Goal: Task Accomplishment & Management: Complete application form

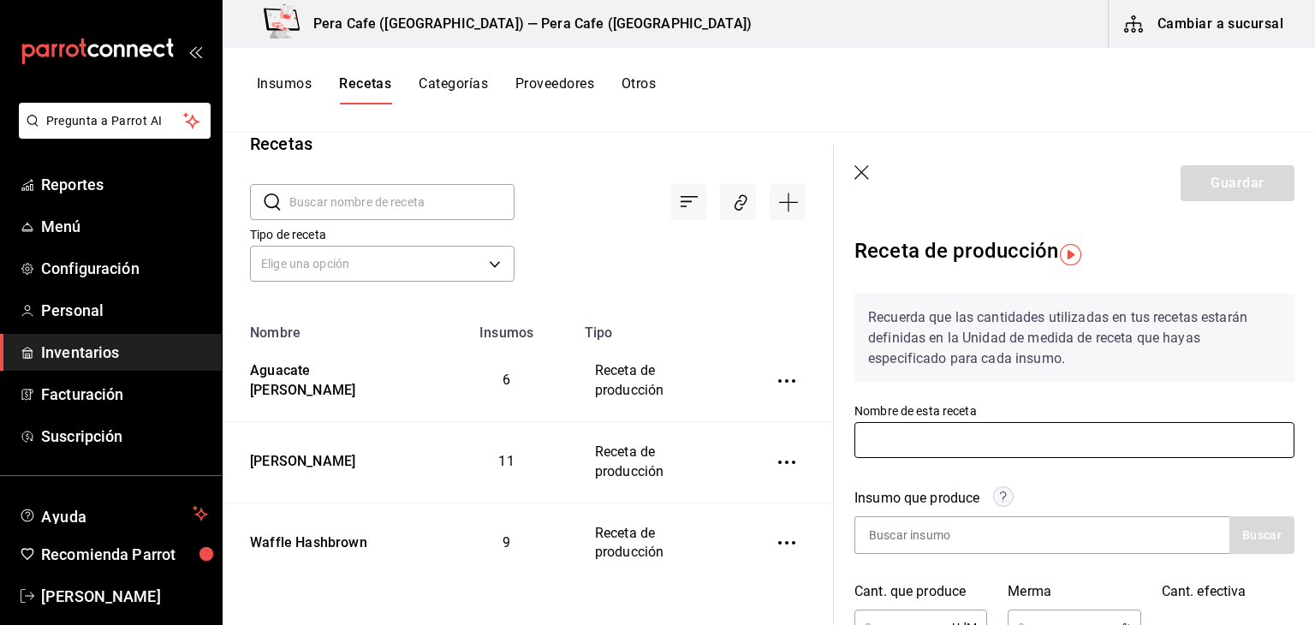
click at [946, 438] on input "text" at bounding box center [1074, 440] width 440 height 36
type input "Hotcakes Buttermilk"
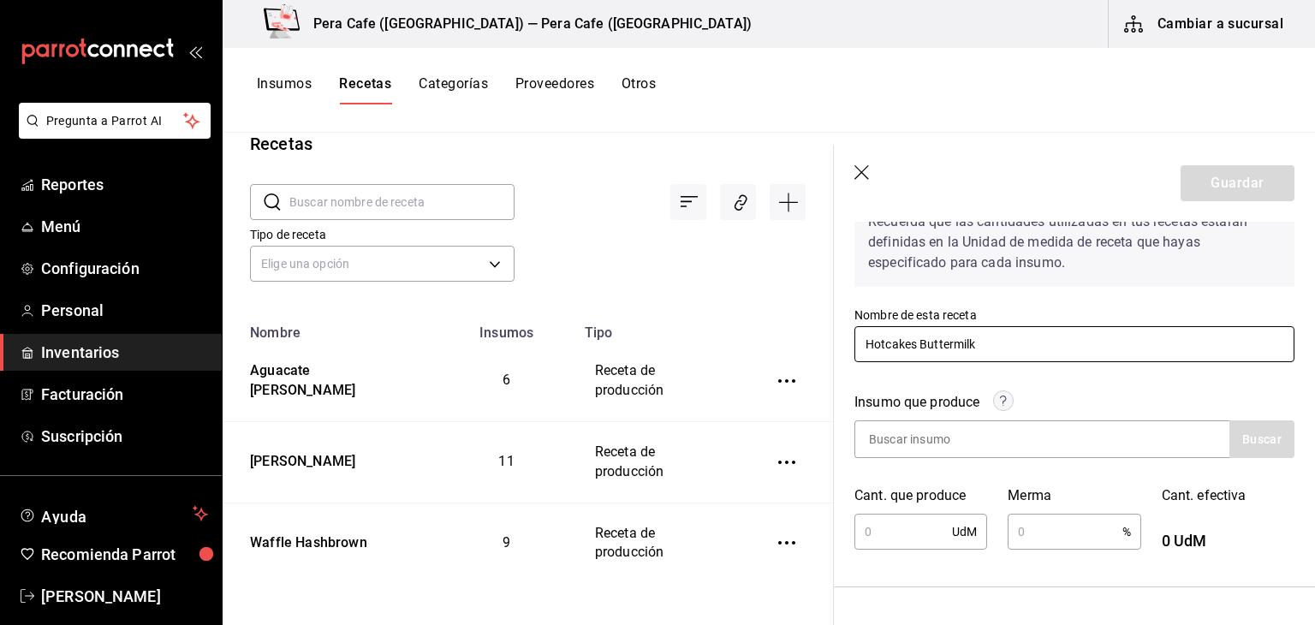
scroll to position [128, 0]
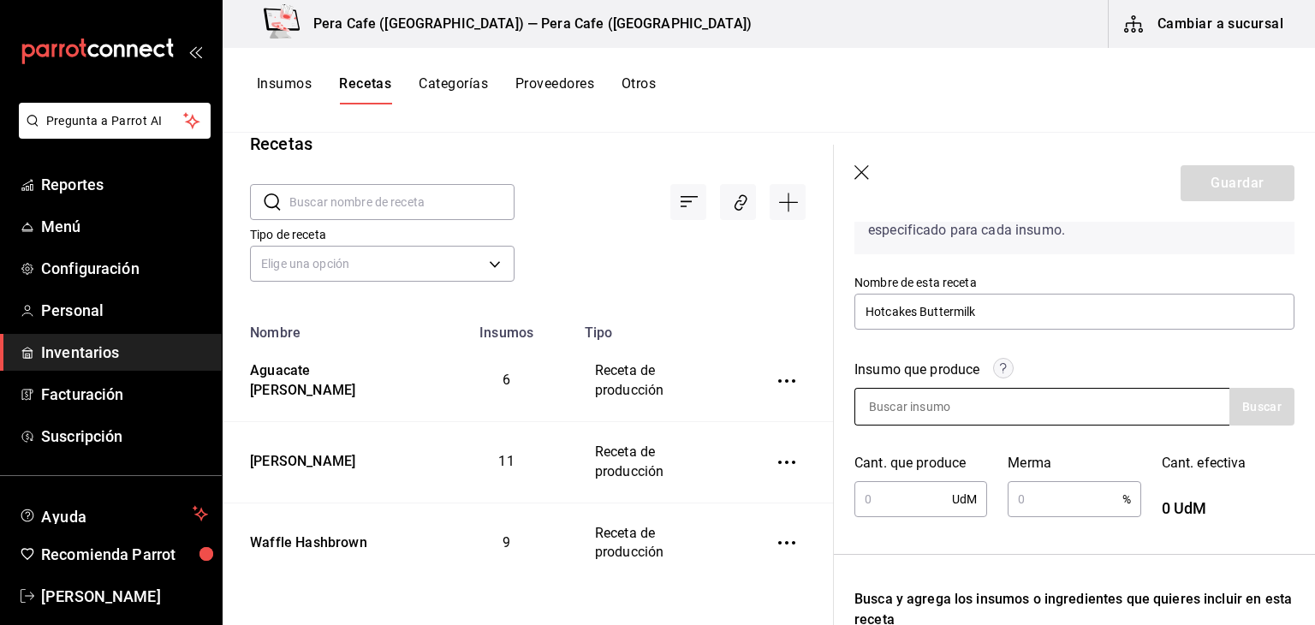
click at [1107, 412] on div at bounding box center [1041, 407] width 375 height 38
click at [893, 411] on input at bounding box center [940, 407] width 171 height 36
type input "h"
click at [1267, 411] on button "Buscar" at bounding box center [1261, 407] width 65 height 38
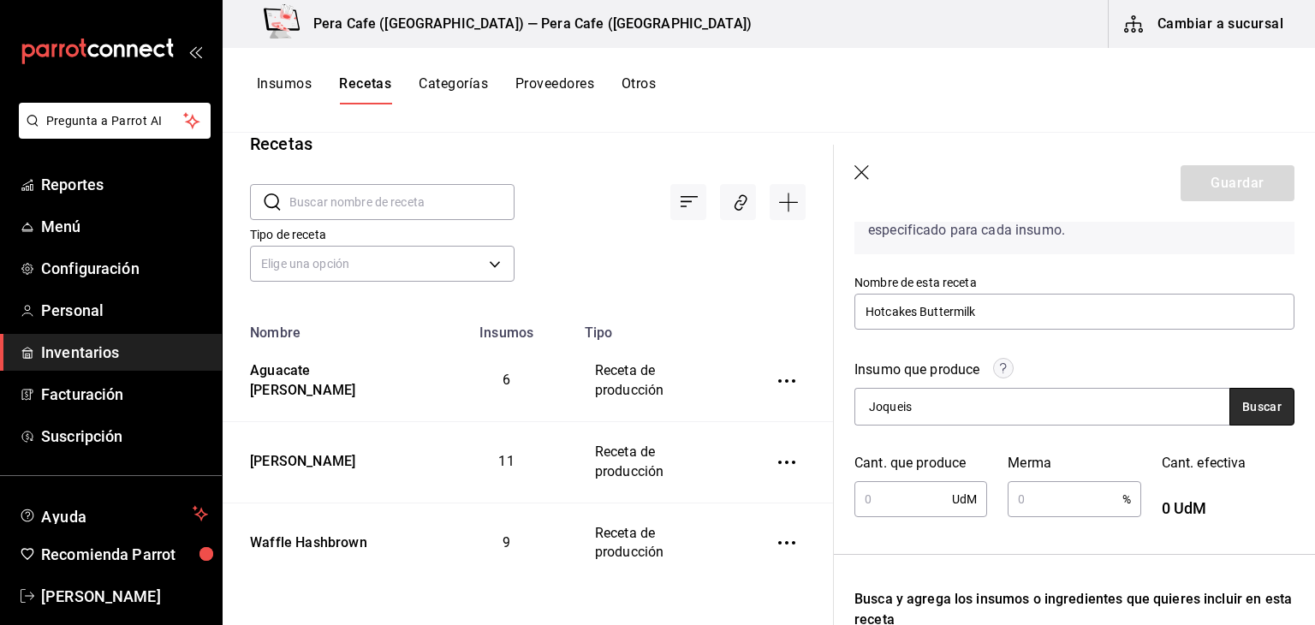
click at [1269, 413] on button "Buscar" at bounding box center [1261, 407] width 65 height 38
click at [1073, 407] on div "Joqueis" at bounding box center [1041, 407] width 375 height 38
click at [992, 398] on input "Joqueis" at bounding box center [940, 407] width 171 height 36
type input "J"
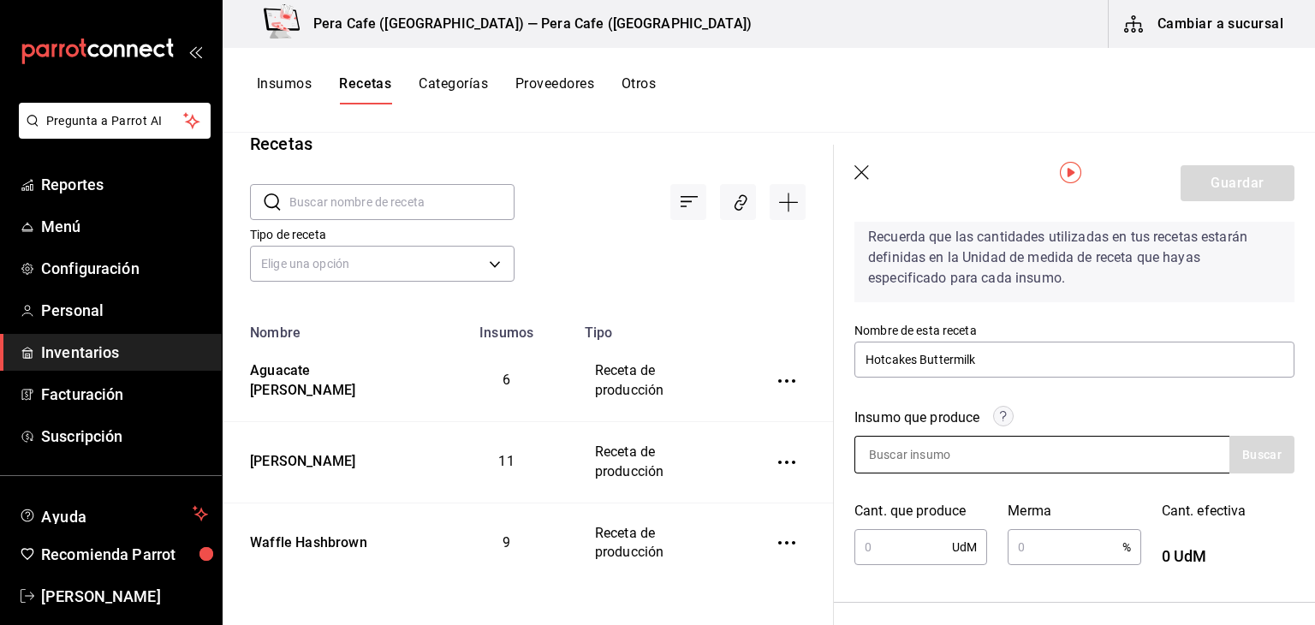
scroll to position [79, 0]
click at [863, 177] on icon "button" at bounding box center [862, 173] width 17 height 17
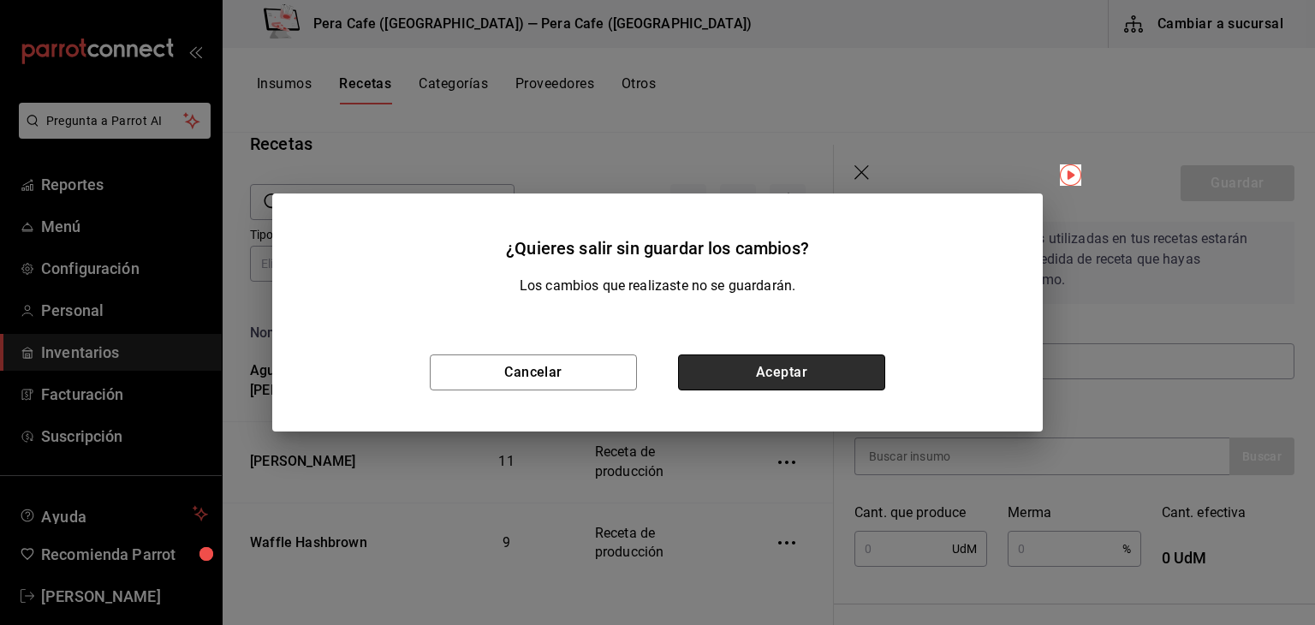
click at [844, 366] on button "Aceptar" at bounding box center [781, 372] width 207 height 36
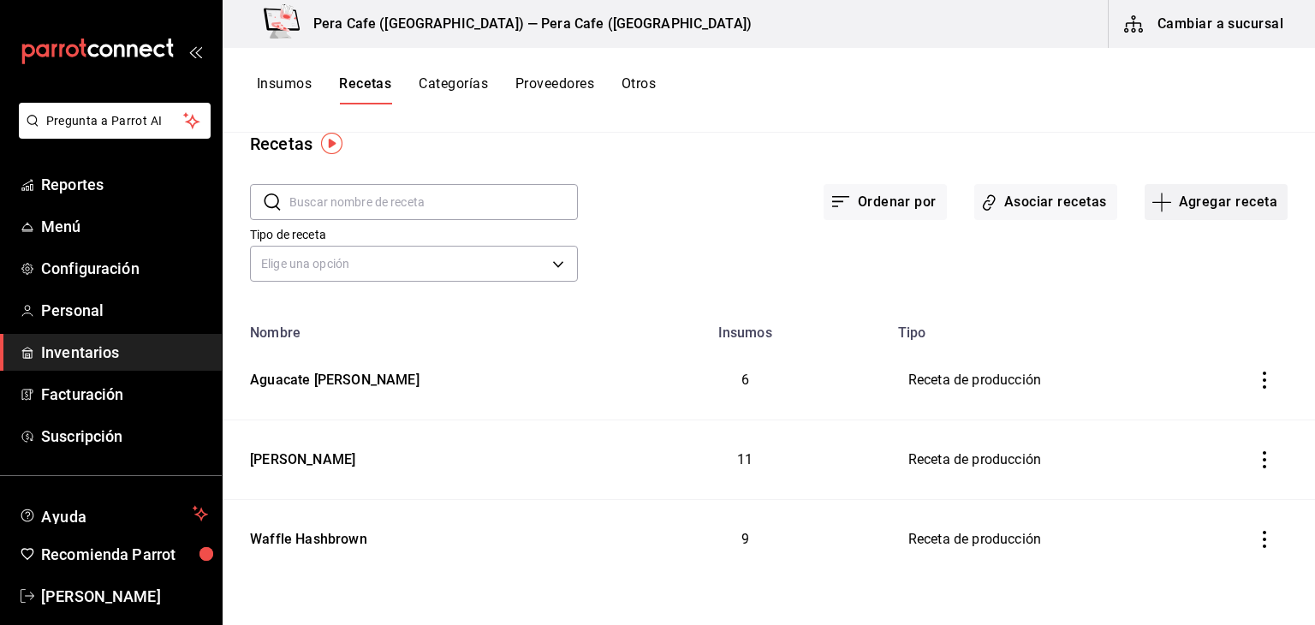
click at [1190, 199] on button "Agregar receta" at bounding box center [1215, 202] width 143 height 36
click at [1233, 296] on span "Subreceta" at bounding box center [1204, 294] width 144 height 18
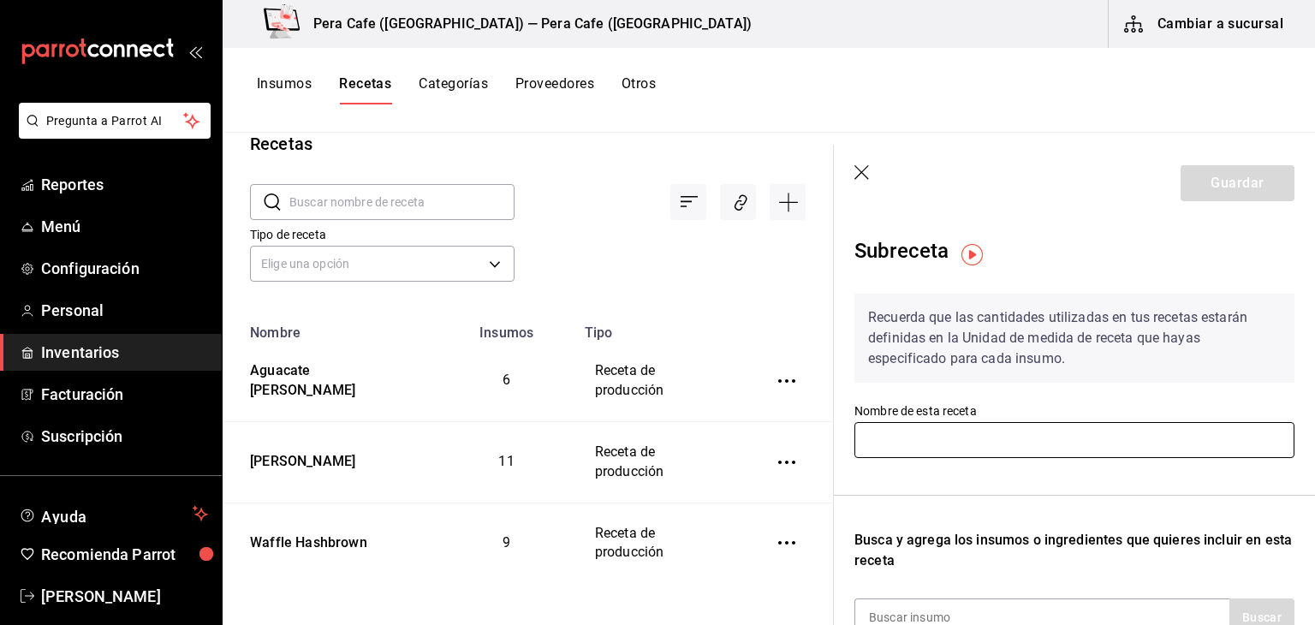
click at [1113, 449] on input "text" at bounding box center [1074, 440] width 440 height 36
type input "Hotcakes Buttermilk"
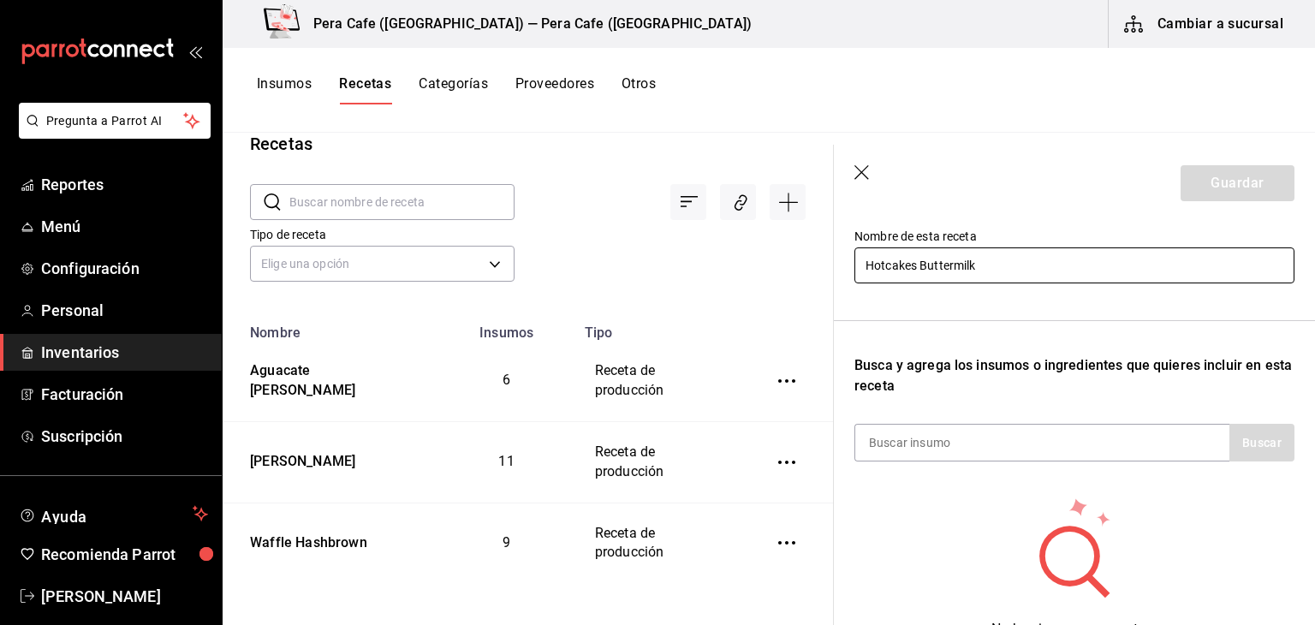
scroll to position [205, 0]
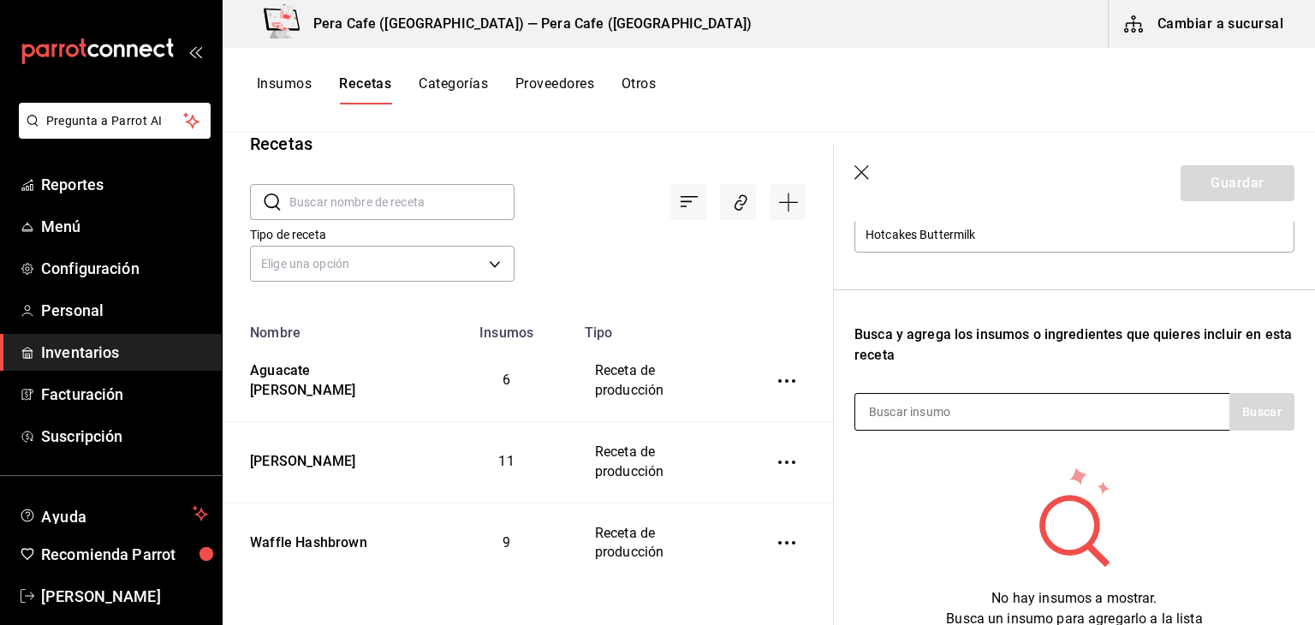
click at [951, 416] on input at bounding box center [940, 412] width 171 height 36
type input "Harina"
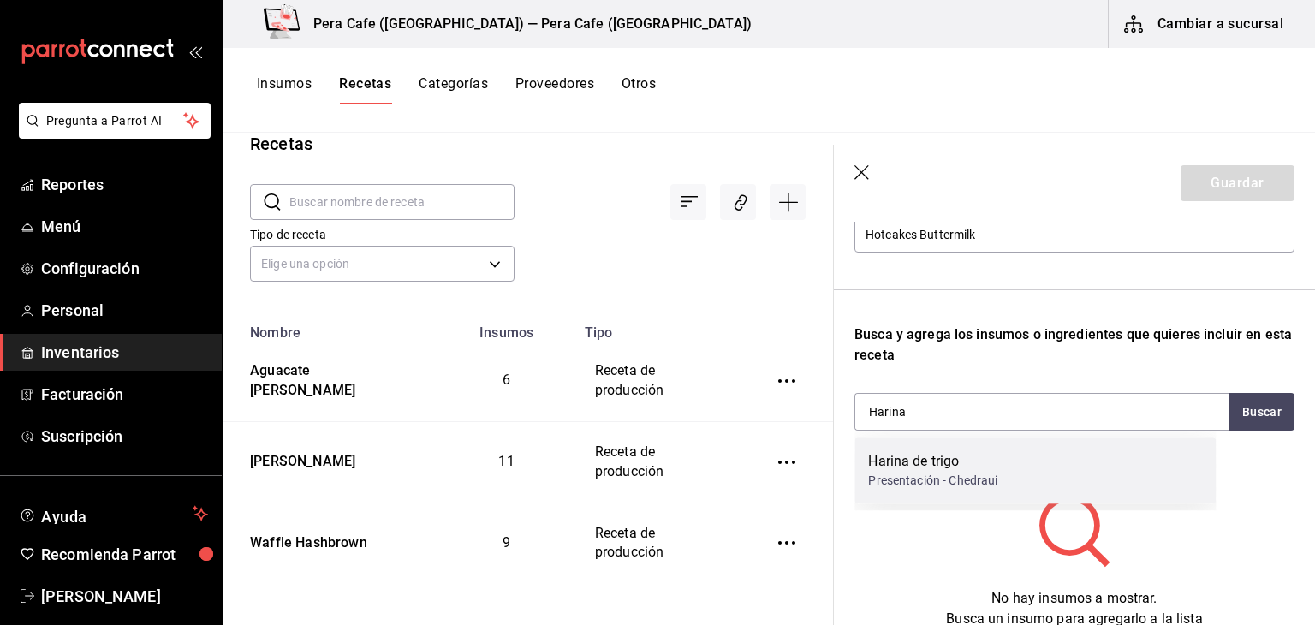
click at [966, 473] on div "Presentación - Chedraui" at bounding box center [932, 481] width 129 height 18
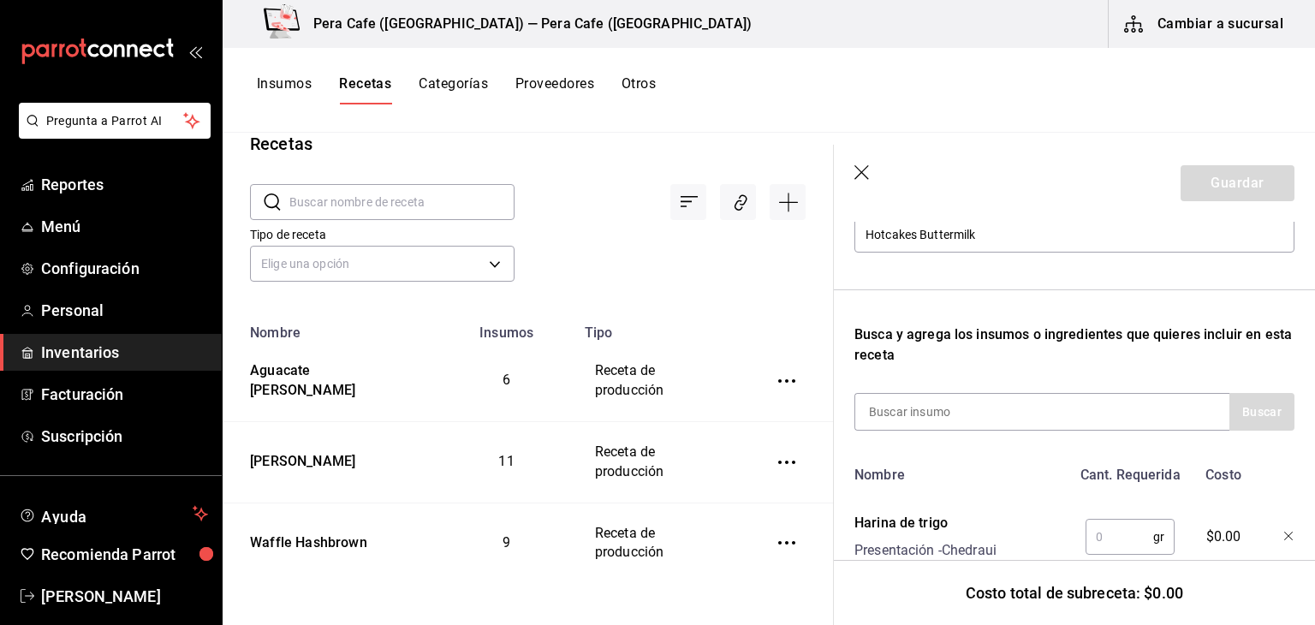
click at [1095, 538] on input "text" at bounding box center [1119, 537] width 68 height 34
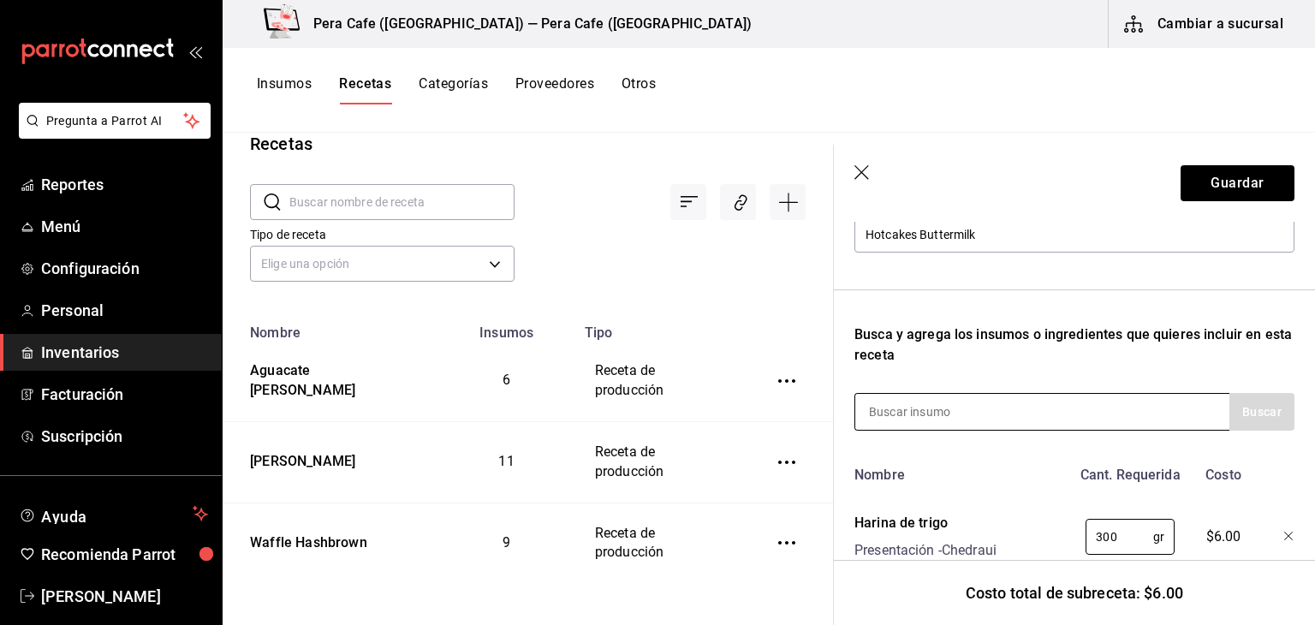
type input "300"
click at [1025, 409] on input at bounding box center [940, 412] width 171 height 36
type input "Hornear"
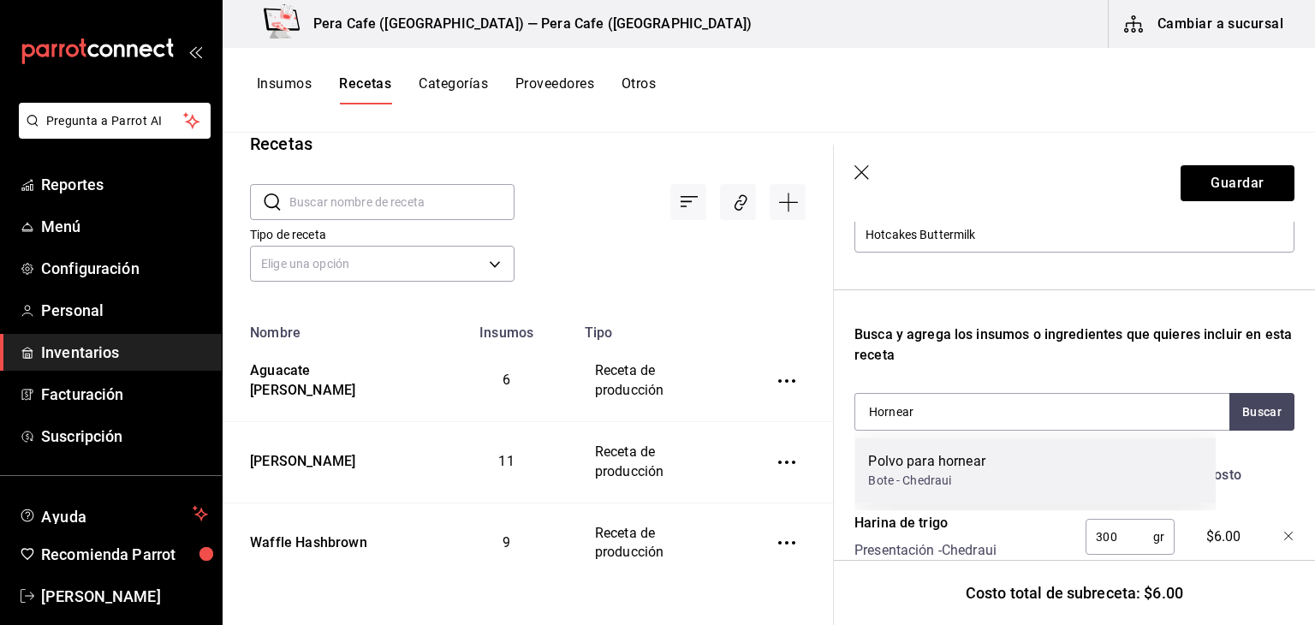
click at [1021, 461] on div "Polvo para hornear Bote - Chedraui" at bounding box center [1034, 470] width 361 height 66
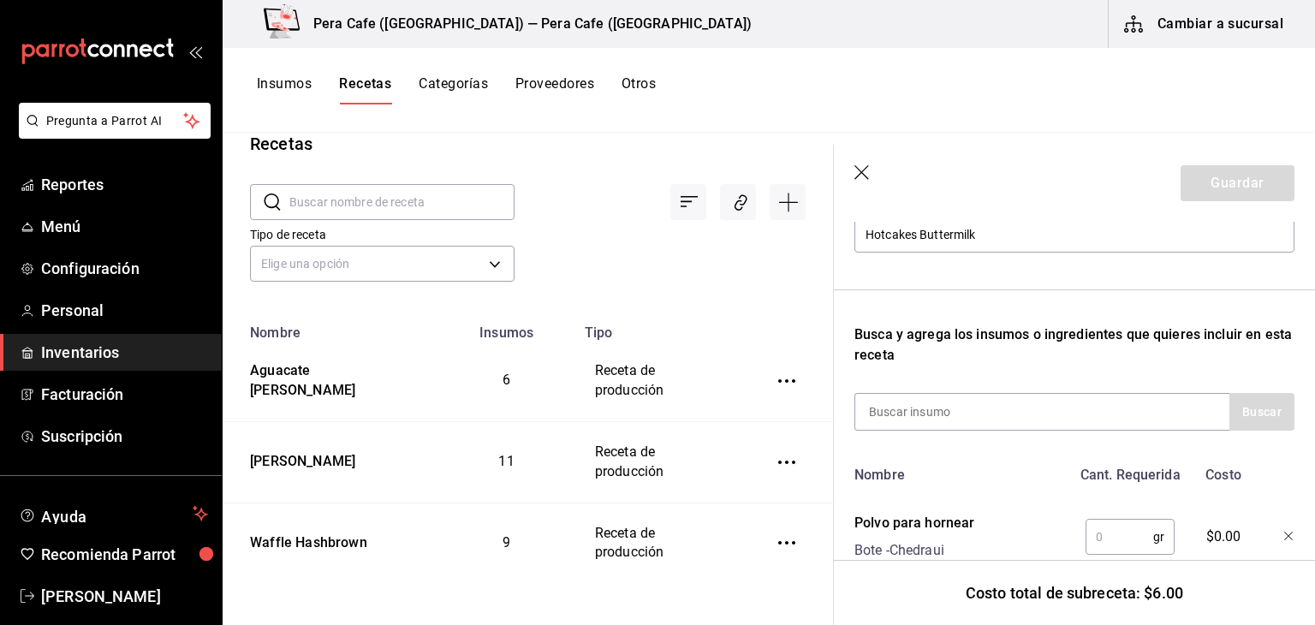
click at [1115, 533] on input "text" at bounding box center [1119, 537] width 68 height 34
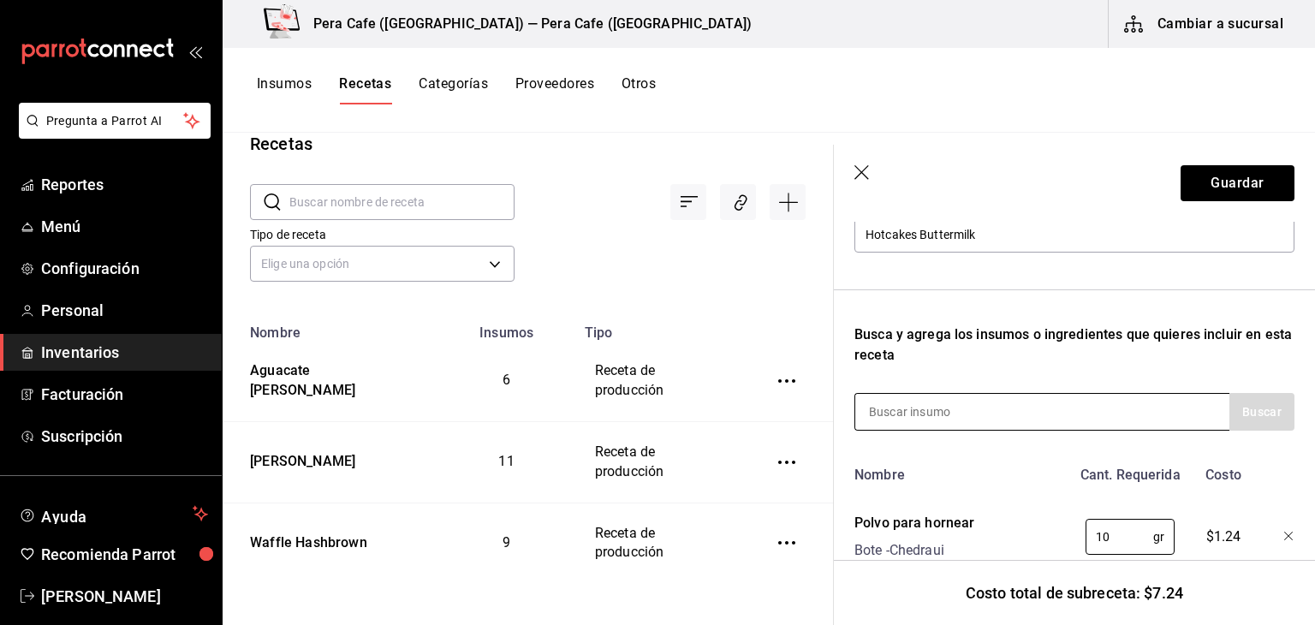
type input "10"
click at [991, 412] on input at bounding box center [940, 412] width 171 height 36
type input "Sal"
click at [1233, 416] on button "Buscar" at bounding box center [1261, 412] width 65 height 38
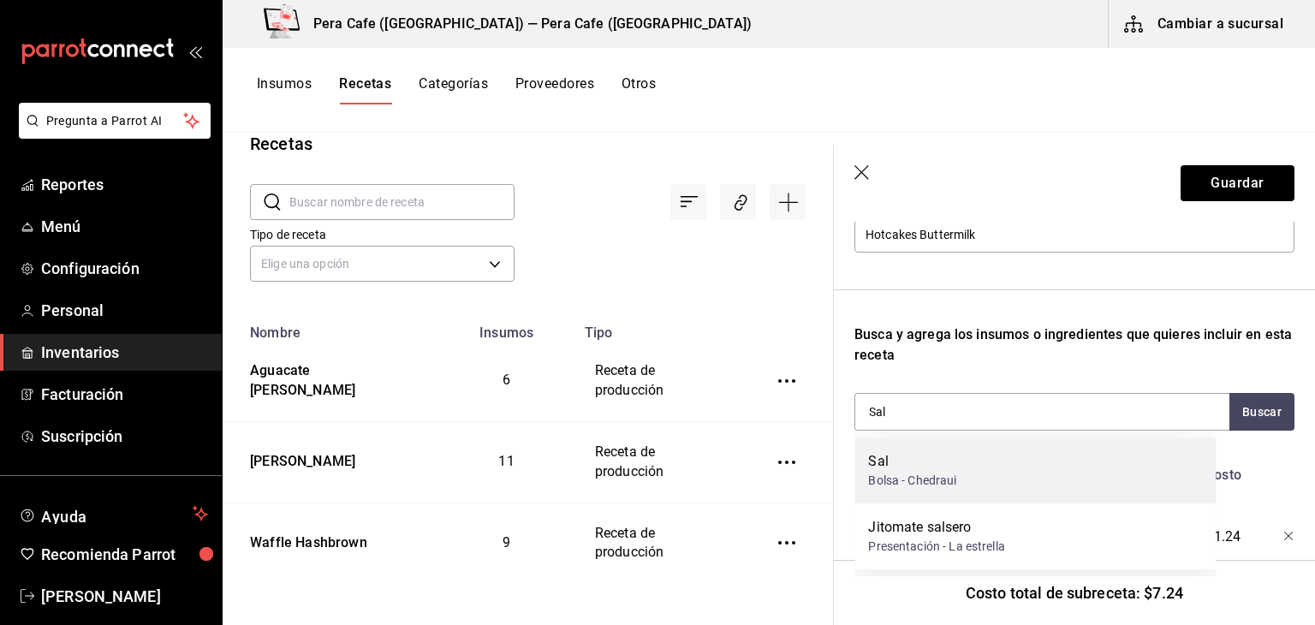
click at [1058, 470] on div "[PERSON_NAME] - Chedraui" at bounding box center [1034, 470] width 361 height 66
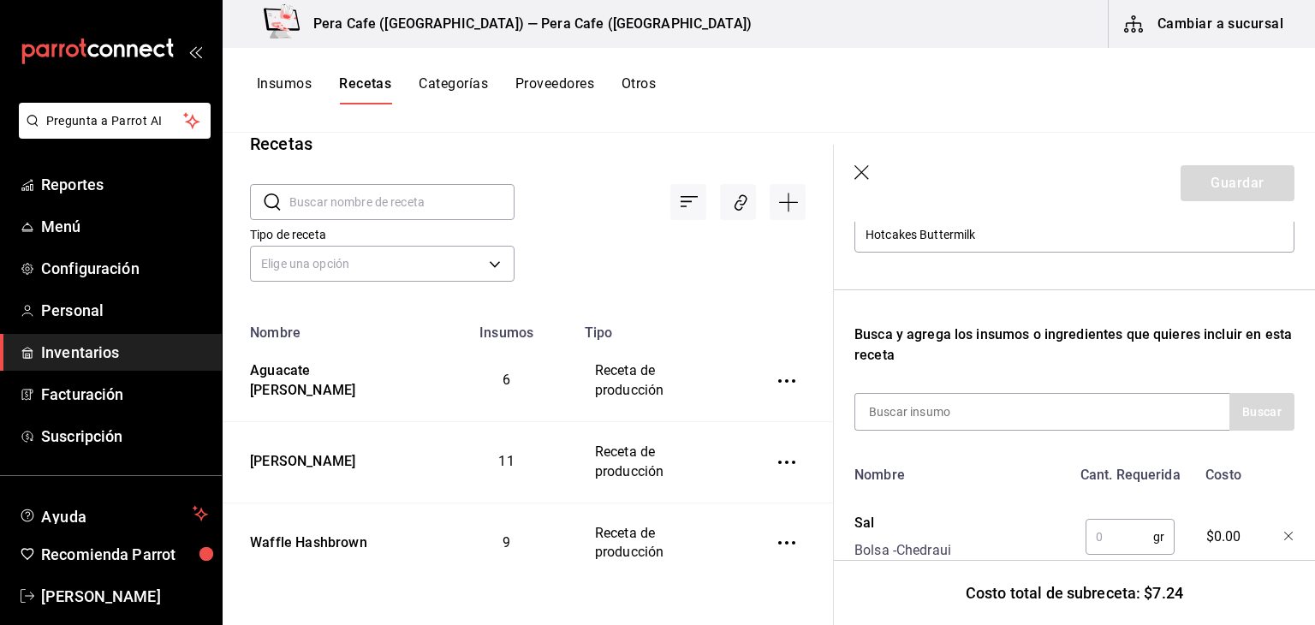
click at [1117, 550] on input "text" at bounding box center [1119, 537] width 68 height 34
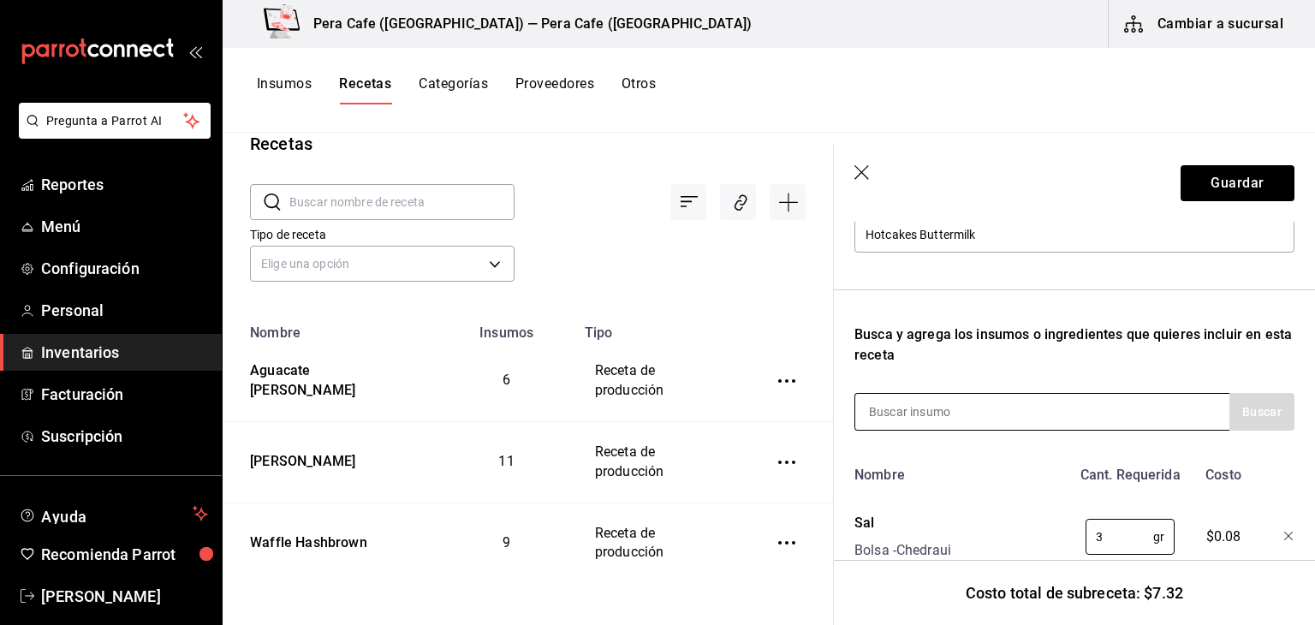
type input "3"
click at [1102, 407] on div at bounding box center [1041, 412] width 375 height 38
click at [886, 413] on input at bounding box center [940, 412] width 171 height 36
type input "Azúcar"
click at [1244, 422] on button "Buscar" at bounding box center [1261, 412] width 65 height 38
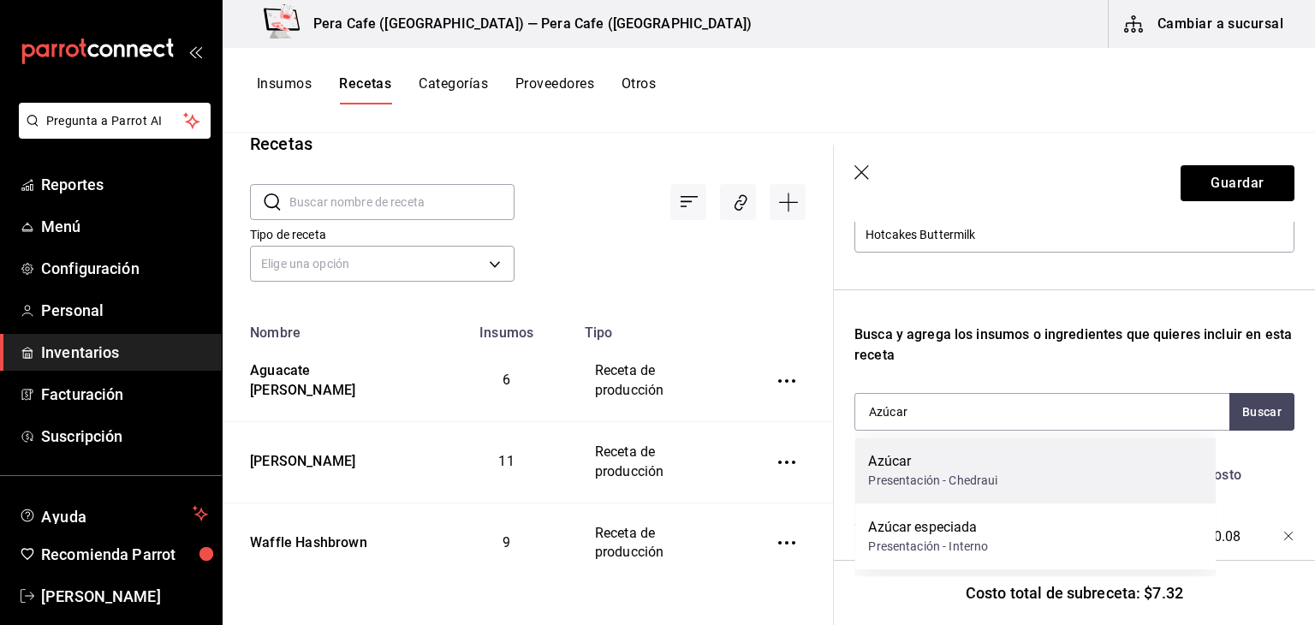
click at [1157, 477] on div "Azúcar Presentación - Chedraui" at bounding box center [1034, 470] width 361 height 66
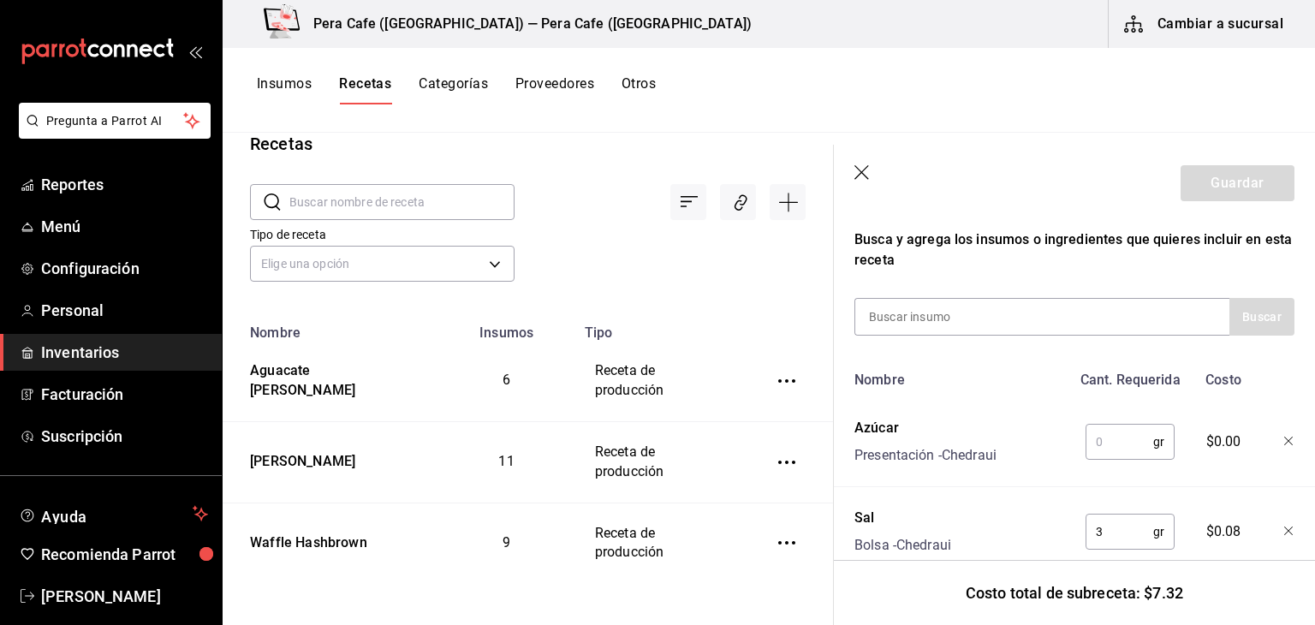
scroll to position [311, 0]
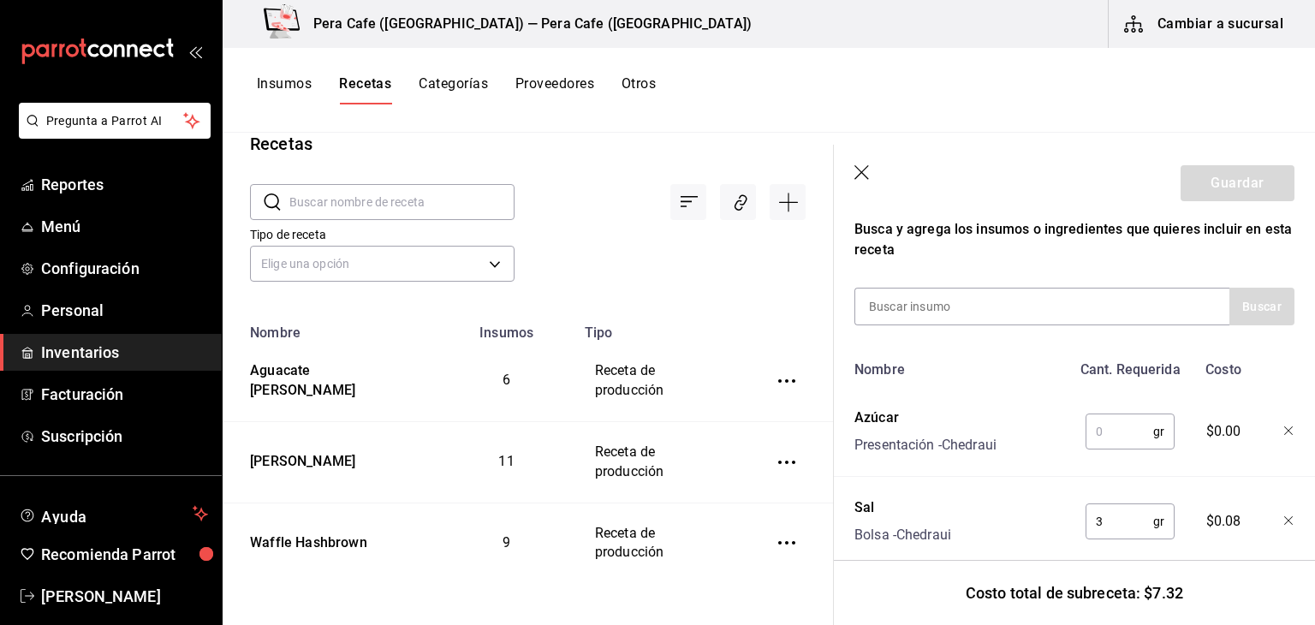
click at [1099, 423] on input "text" at bounding box center [1119, 431] width 68 height 34
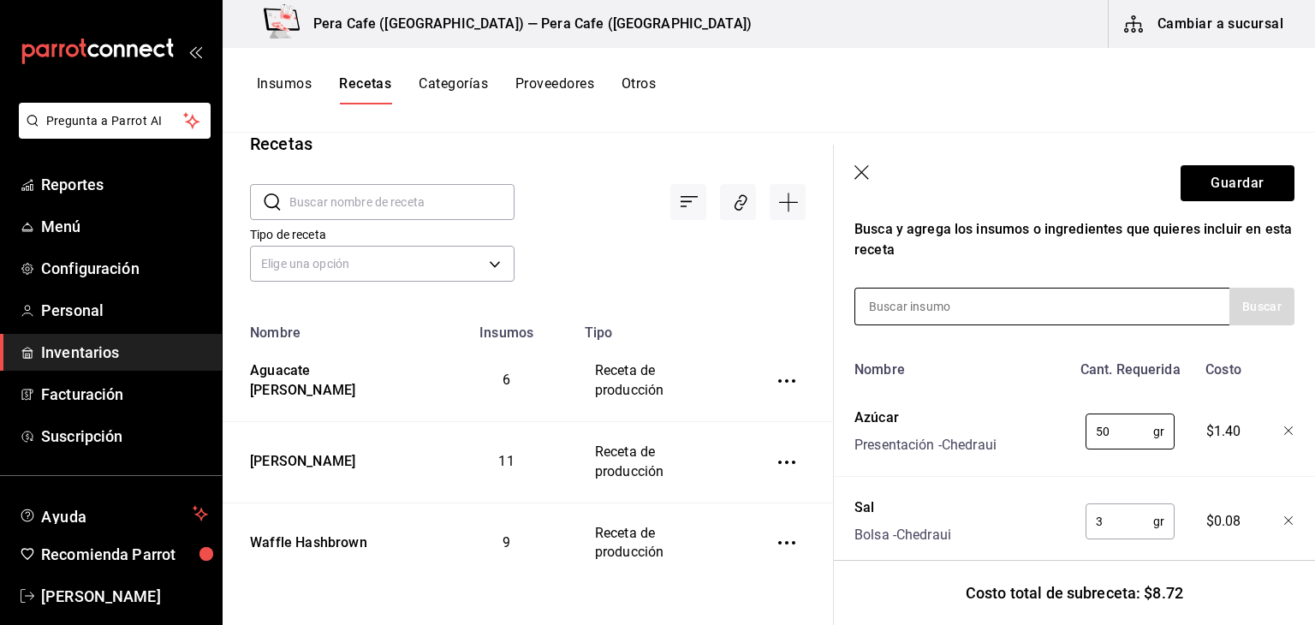
type input "50"
click at [866, 315] on input at bounding box center [940, 306] width 171 height 36
type input "Leche"
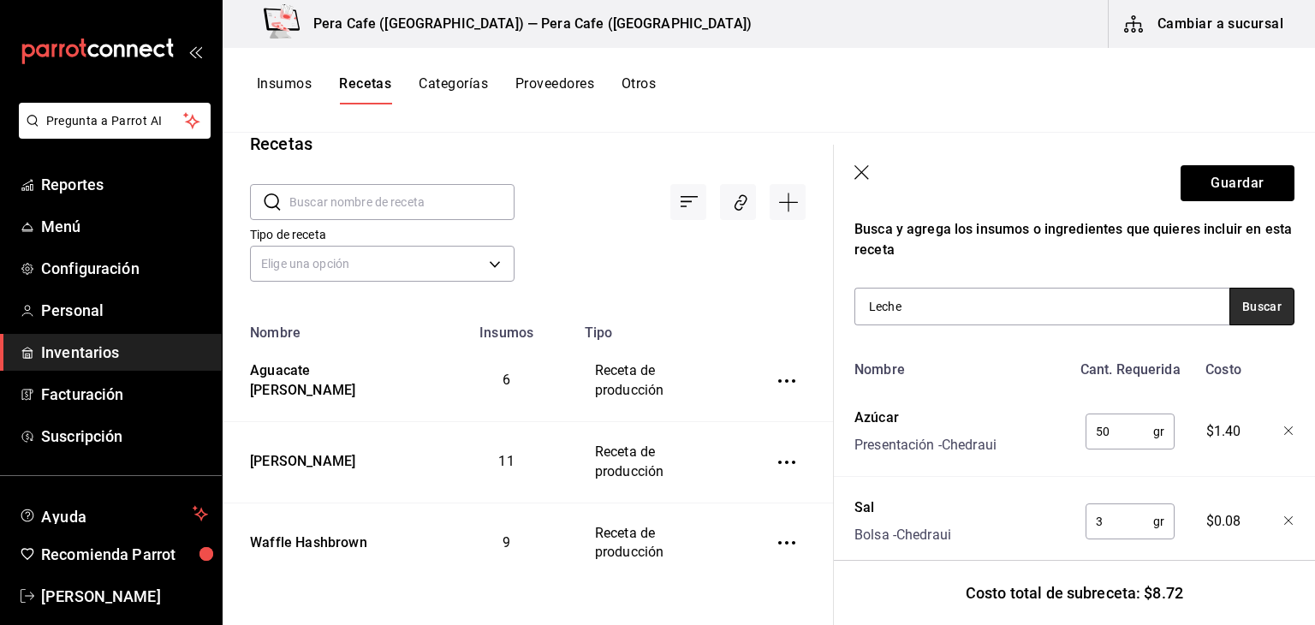
click at [1246, 309] on button "Buscar" at bounding box center [1261, 307] width 65 height 38
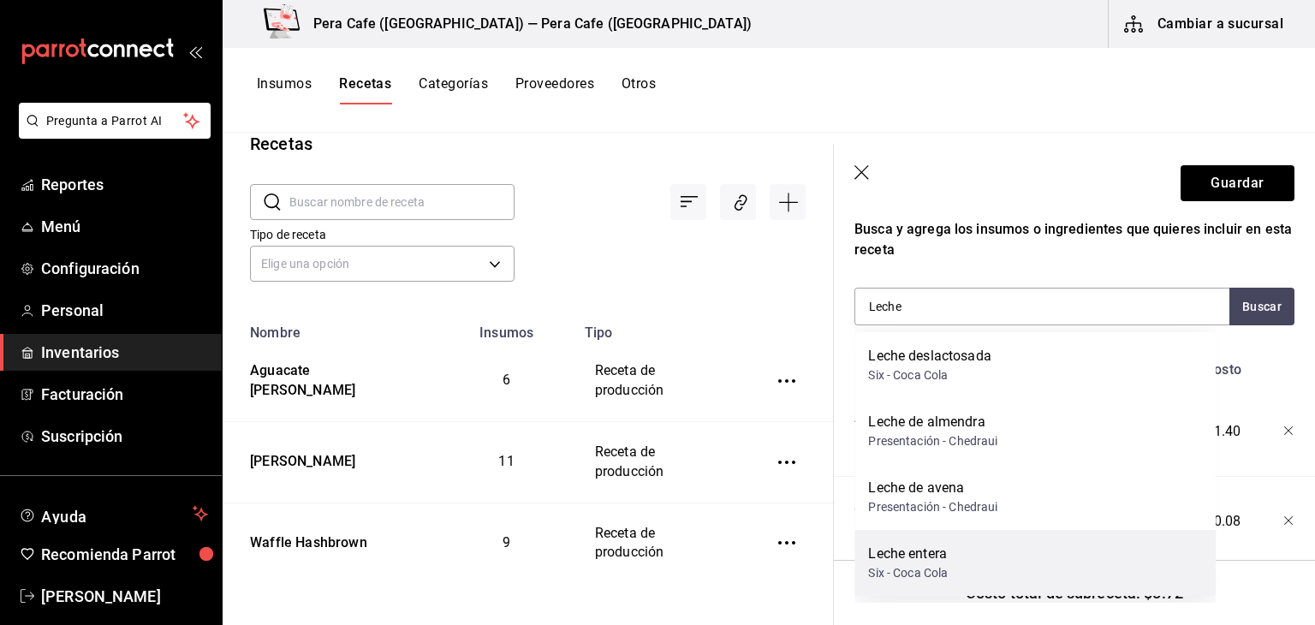
click at [1020, 578] on div "Leche entera Six - Coca Cola" at bounding box center [1034, 563] width 361 height 66
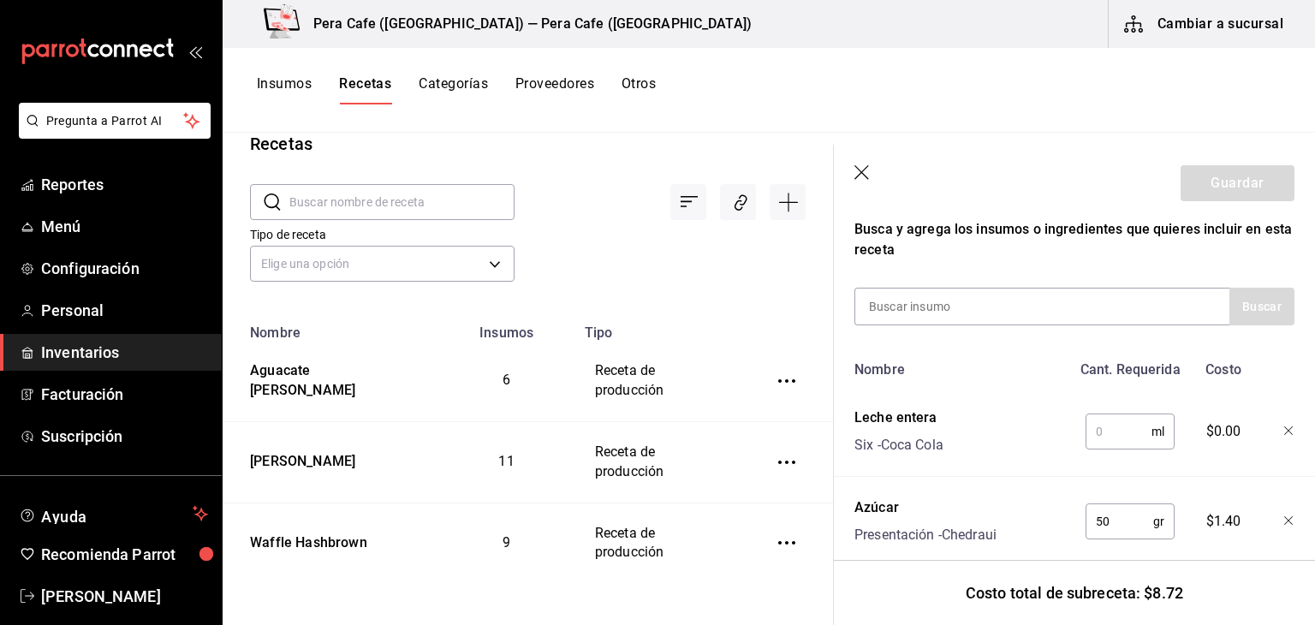
click at [1089, 431] on input "text" at bounding box center [1118, 431] width 66 height 34
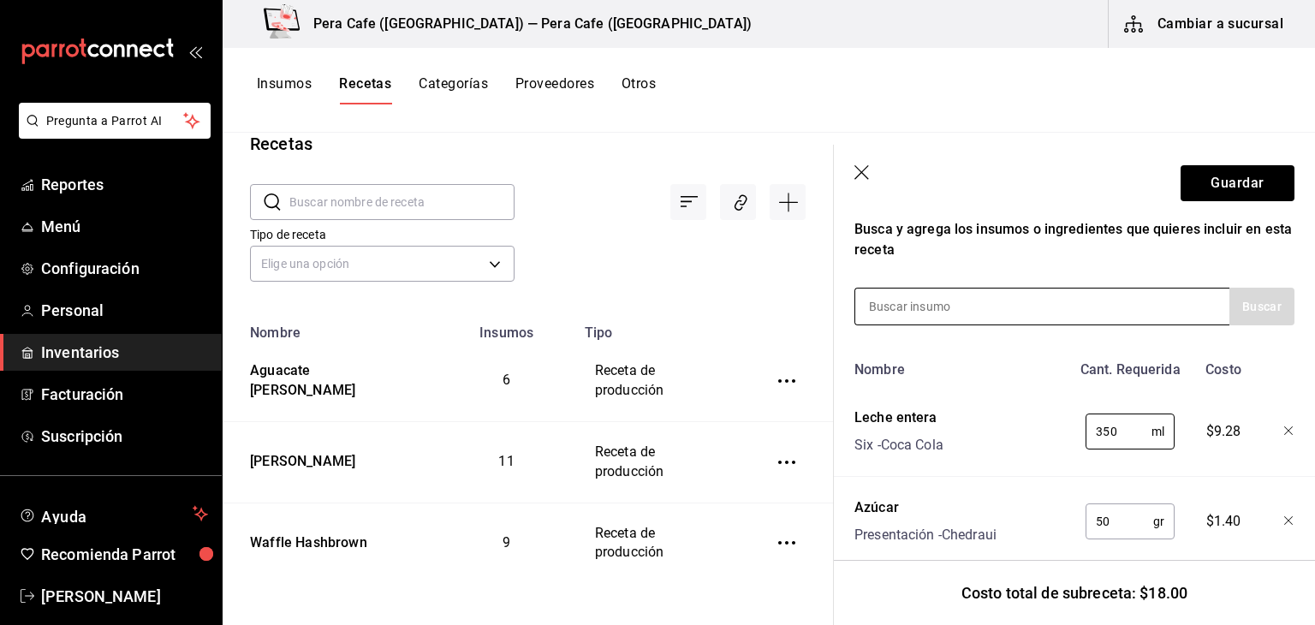
type input "350"
click at [1019, 310] on input at bounding box center [940, 306] width 171 height 36
type input "Vainilla"
click at [1239, 309] on button "Buscar" at bounding box center [1261, 307] width 65 height 38
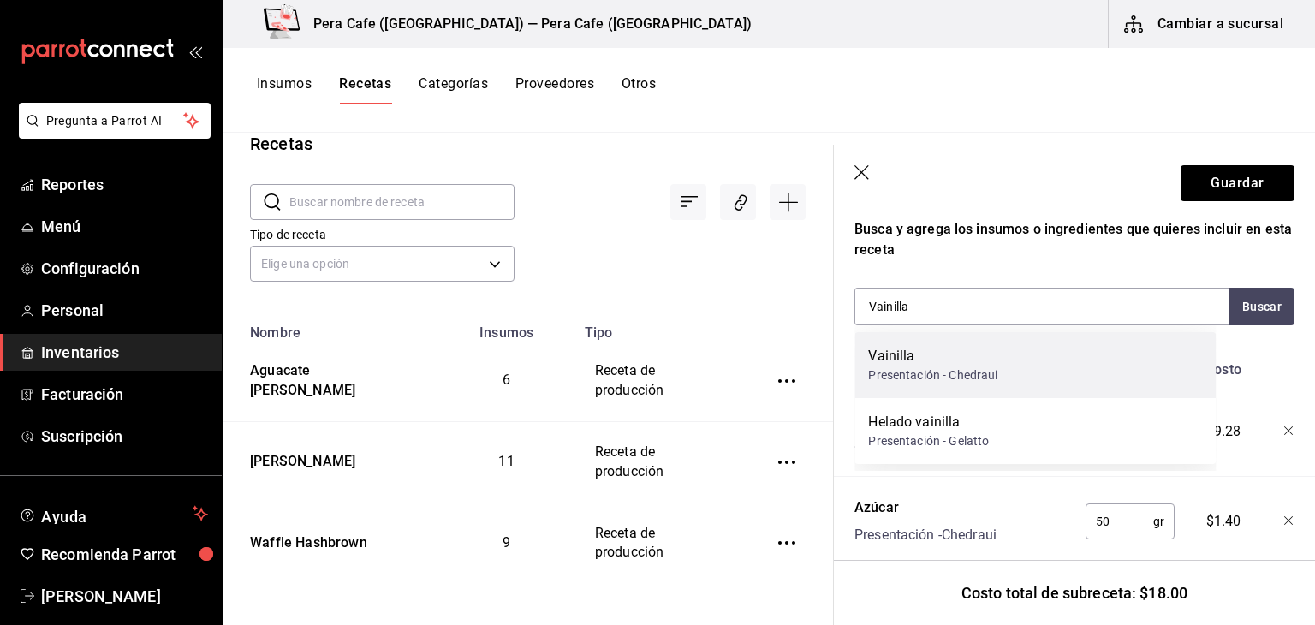
click at [1068, 374] on div "Vainilla Presentación - Chedraui" at bounding box center [1034, 365] width 361 height 66
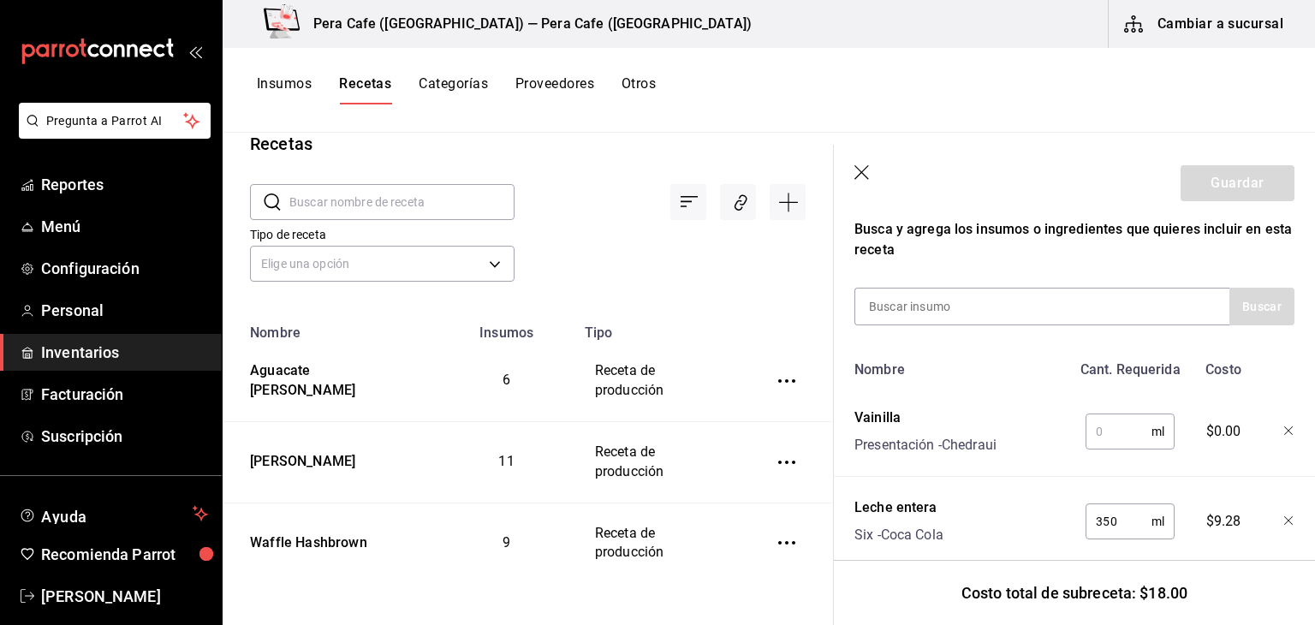
click at [1106, 419] on input "text" at bounding box center [1118, 431] width 66 height 34
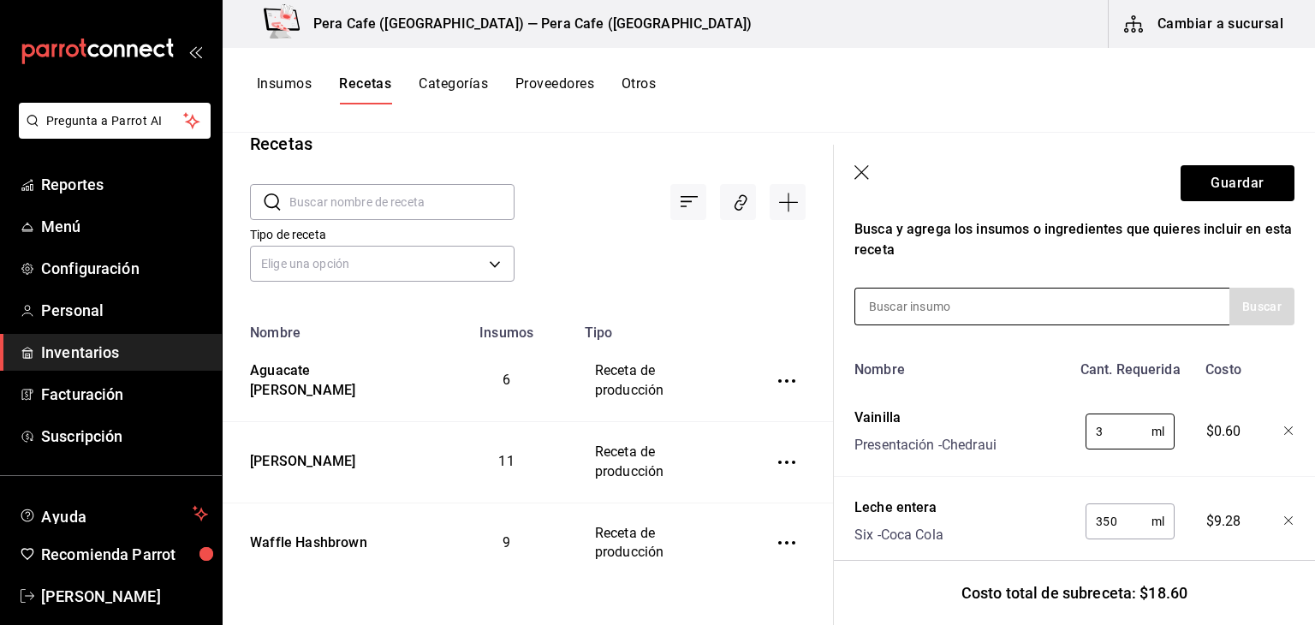
type input "3"
click at [1061, 306] on div at bounding box center [1041, 307] width 375 height 38
click at [912, 319] on input at bounding box center [940, 306] width 171 height 36
type input "Huevo"
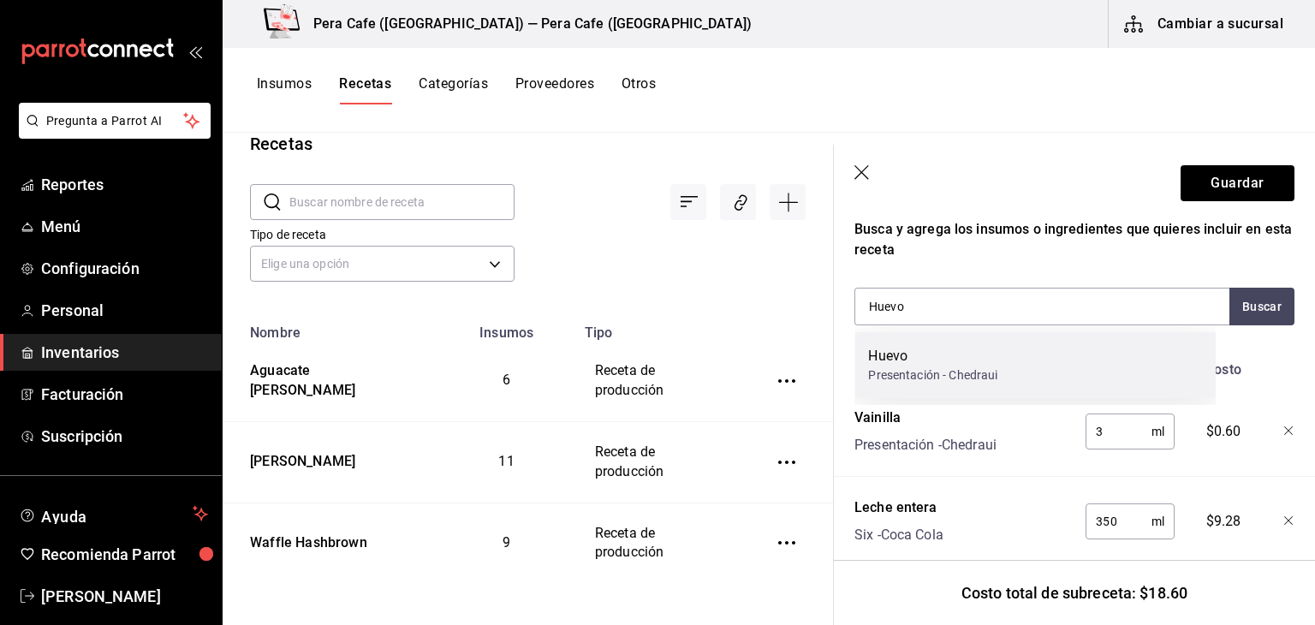
click at [1075, 371] on div "Huevo Presentación - Chedraui" at bounding box center [1034, 365] width 361 height 66
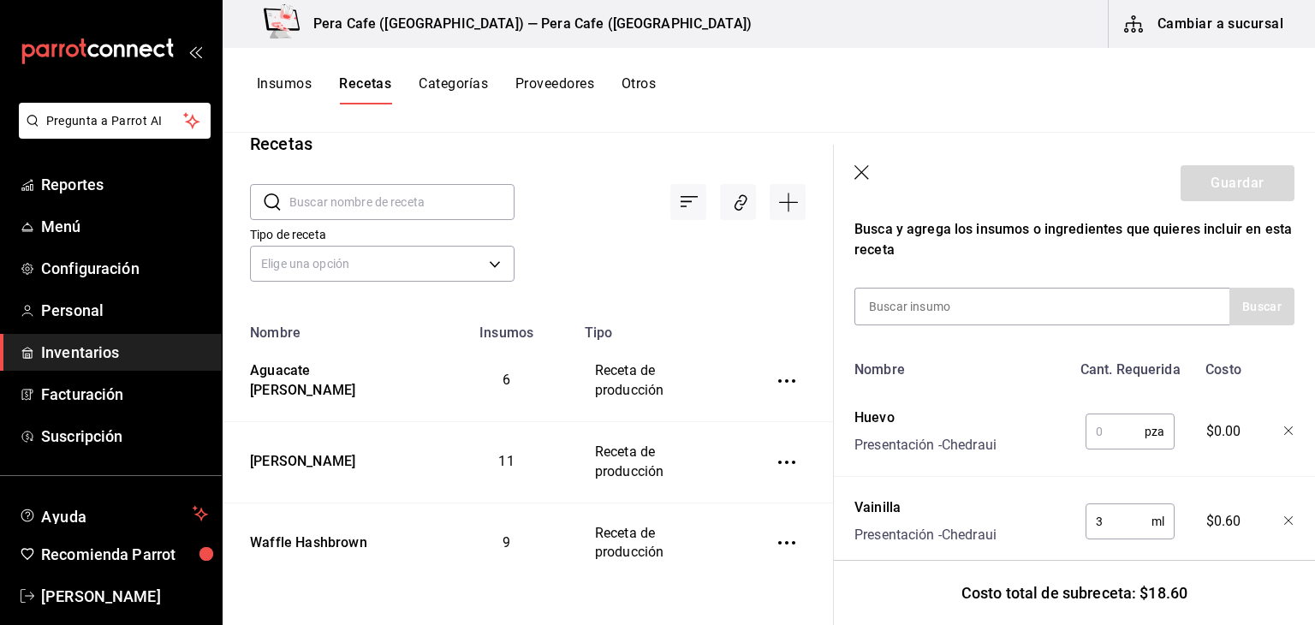
click at [1109, 437] on input "text" at bounding box center [1114, 431] width 59 height 34
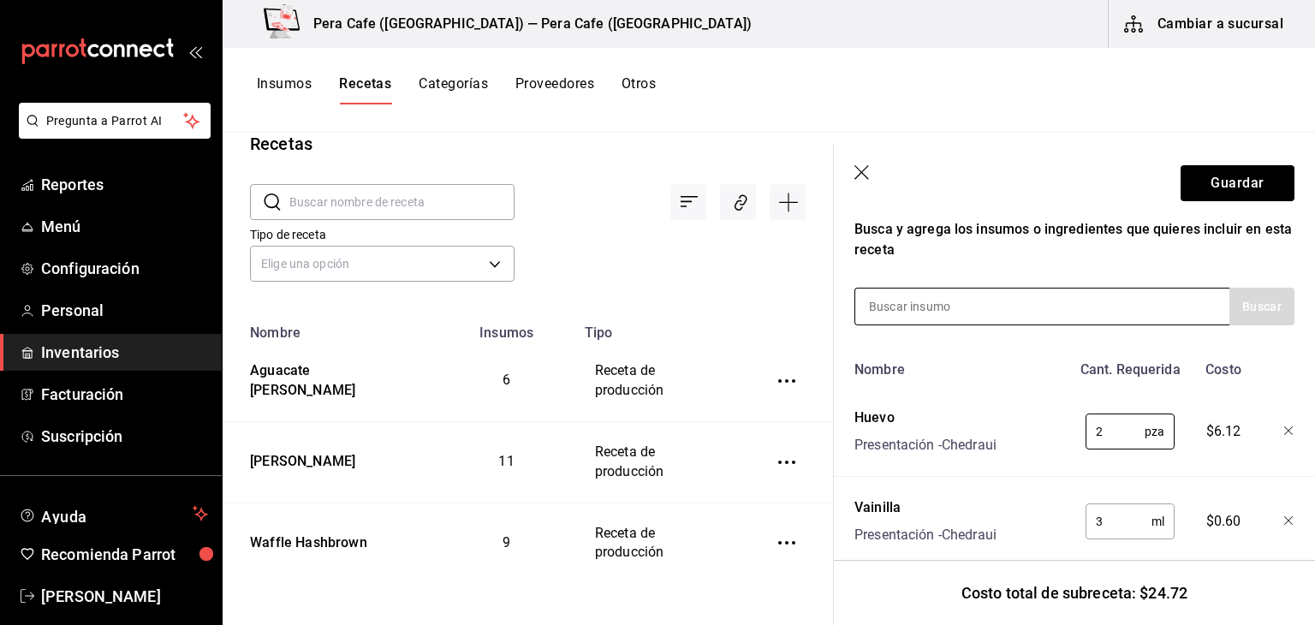
type input "2"
click at [978, 305] on input at bounding box center [940, 306] width 171 height 36
type input "Mantequilla"
click at [1229, 303] on button "Buscar" at bounding box center [1261, 307] width 65 height 38
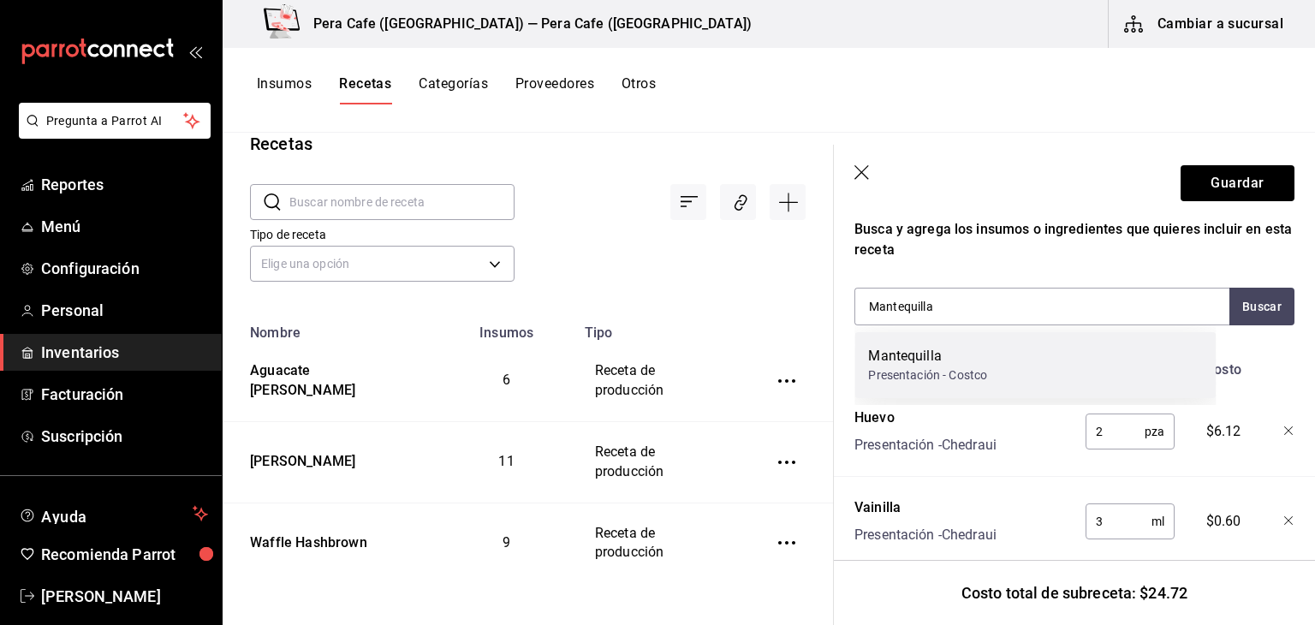
click at [1164, 342] on div "Mantequilla Presentación - Costco" at bounding box center [1034, 365] width 361 height 66
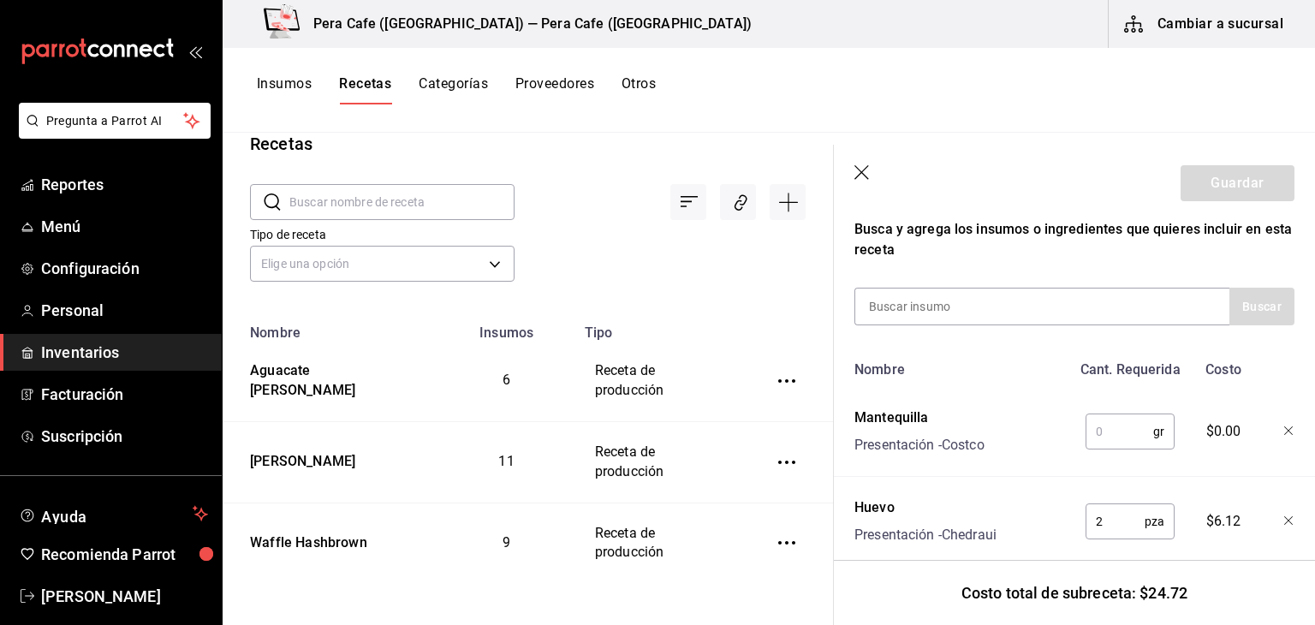
click at [1099, 434] on input "text" at bounding box center [1119, 431] width 68 height 34
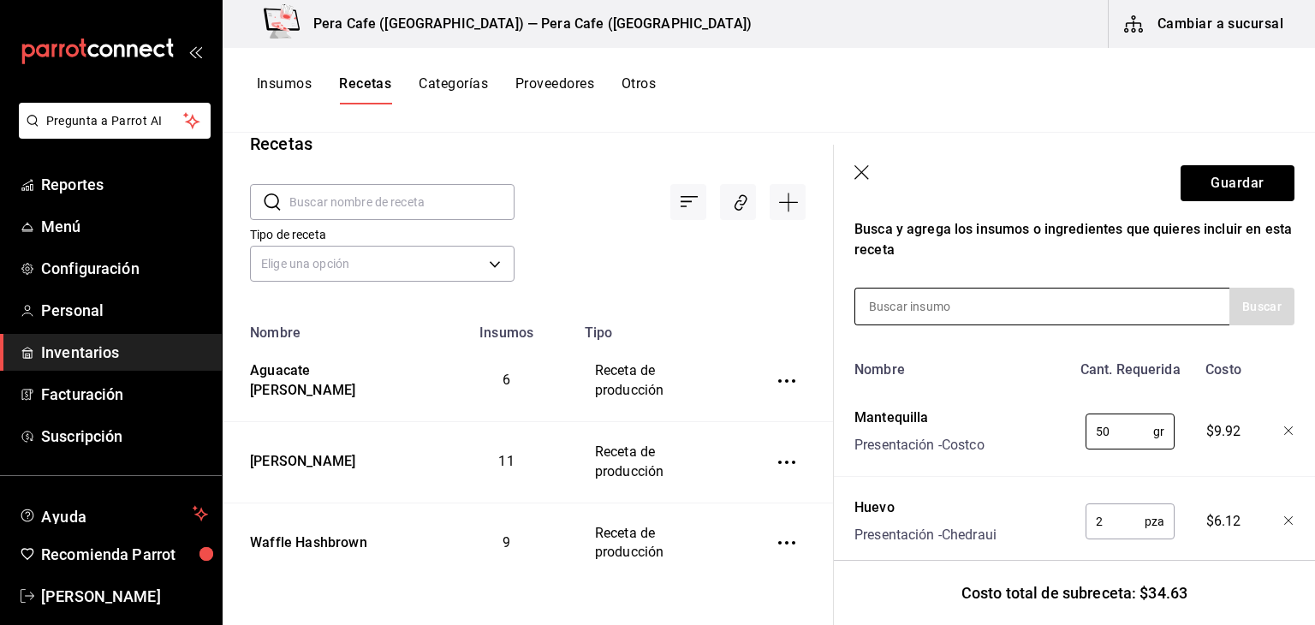
type input "50"
click at [1041, 299] on div at bounding box center [1041, 307] width 375 height 38
click at [877, 312] on input at bounding box center [940, 306] width 171 height 36
type input "Jugo"
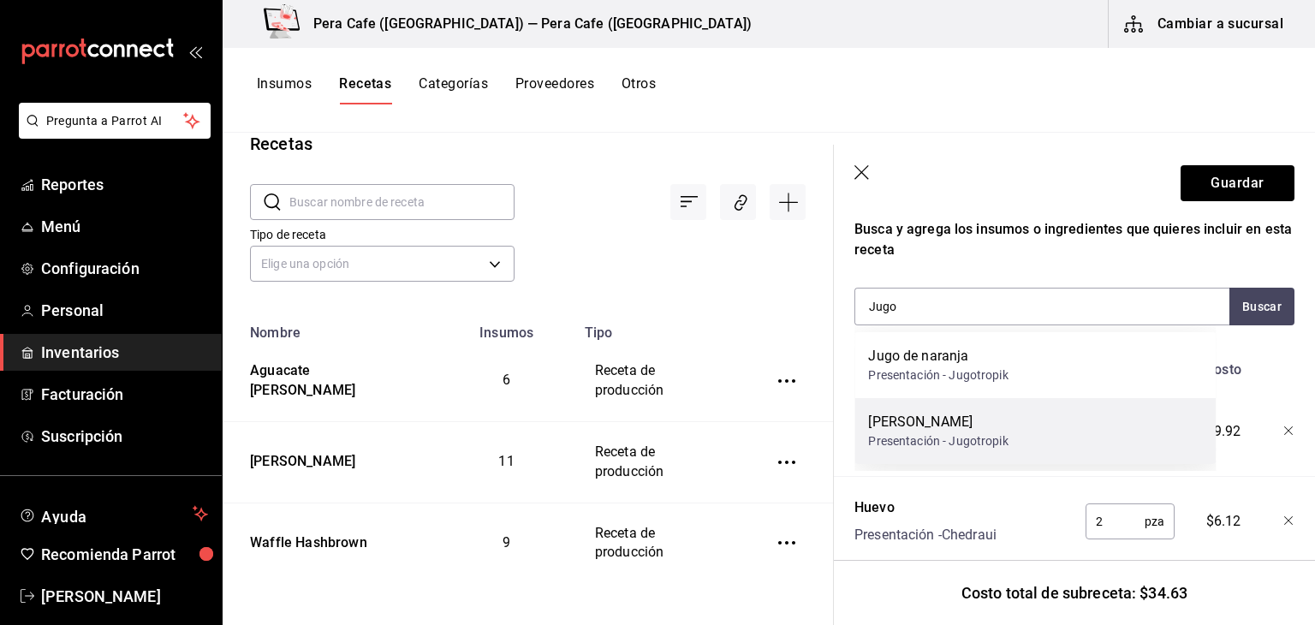
click at [906, 426] on div "[PERSON_NAME]" at bounding box center [938, 422] width 140 height 21
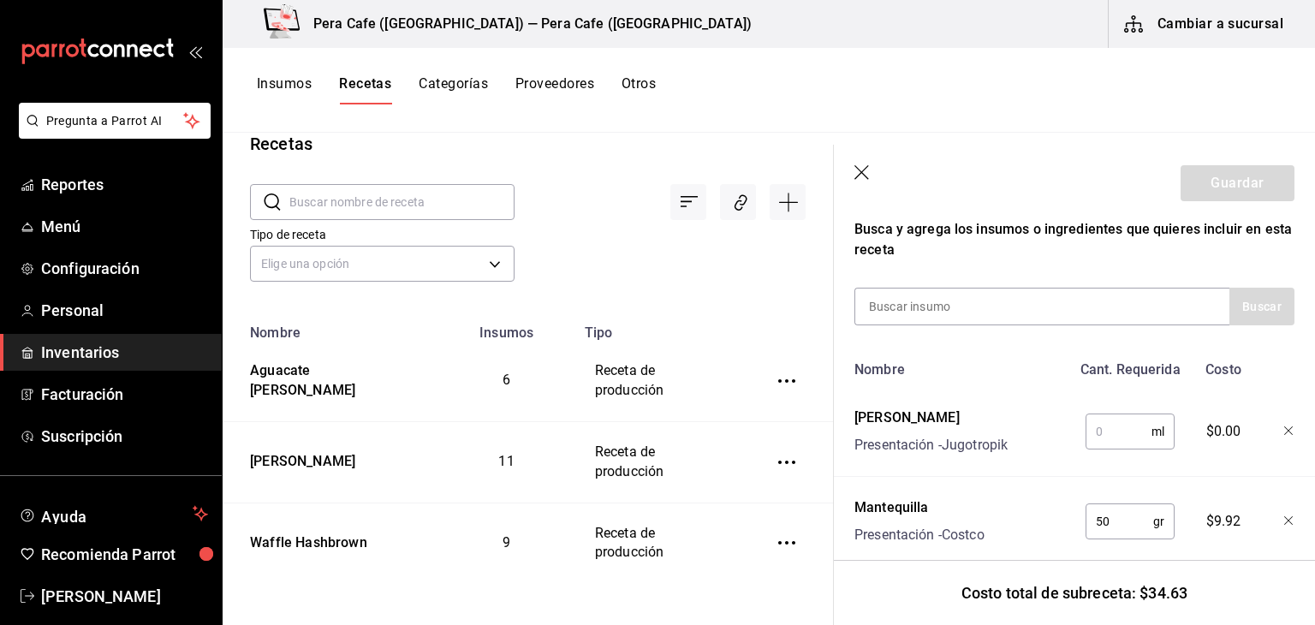
click at [1099, 425] on input "text" at bounding box center [1118, 431] width 66 height 34
type input "10"
click at [1246, 175] on button "Guardar" at bounding box center [1237, 183] width 114 height 36
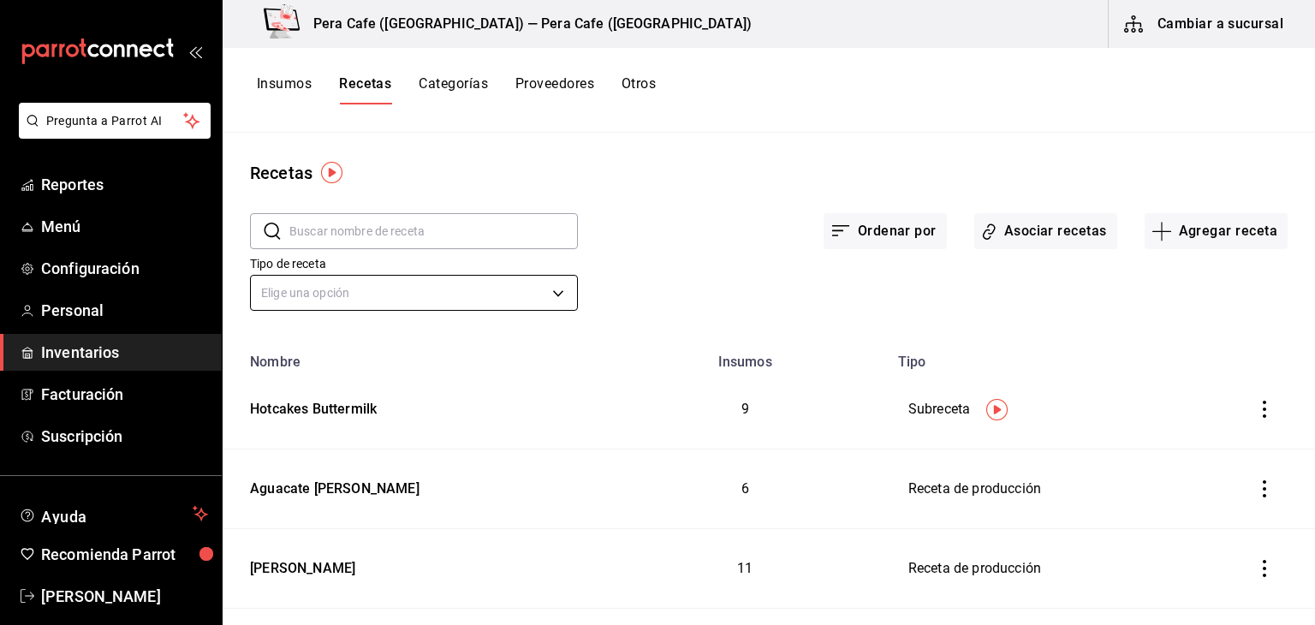
click at [558, 286] on body "Pregunta a Parrot AI Reportes Menú Configuración Personal Inventarios Facturaci…" at bounding box center [657, 306] width 1315 height 613
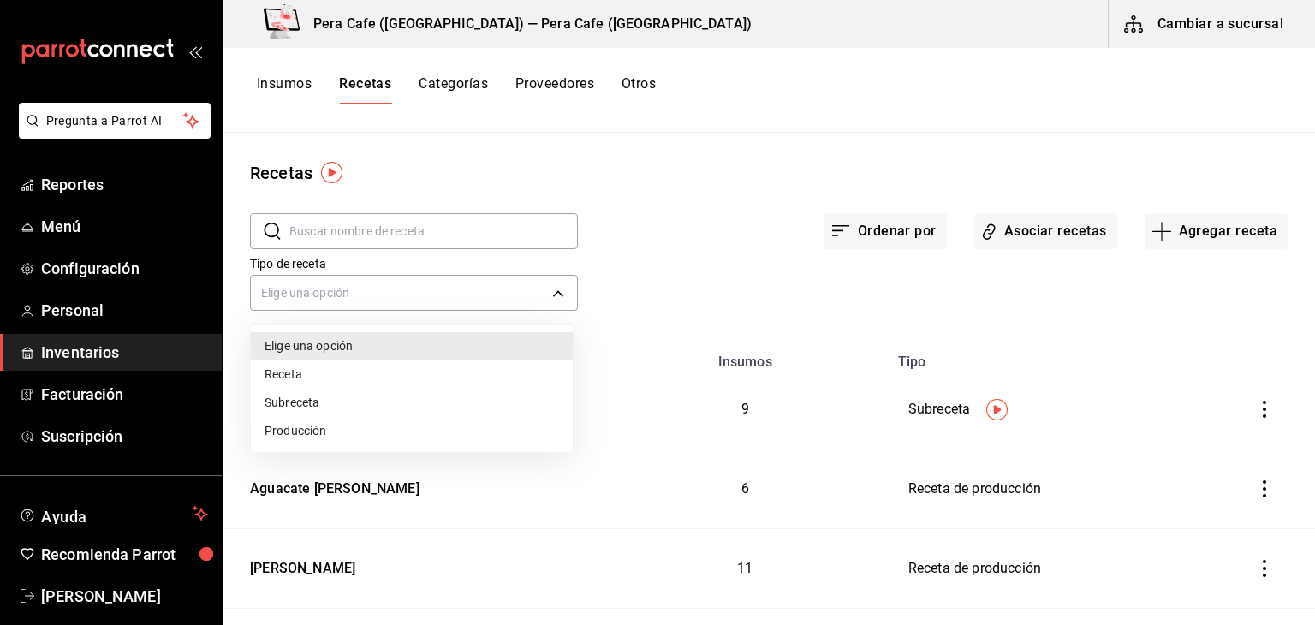
click at [495, 396] on li "Subreceta" at bounding box center [412, 403] width 322 height 28
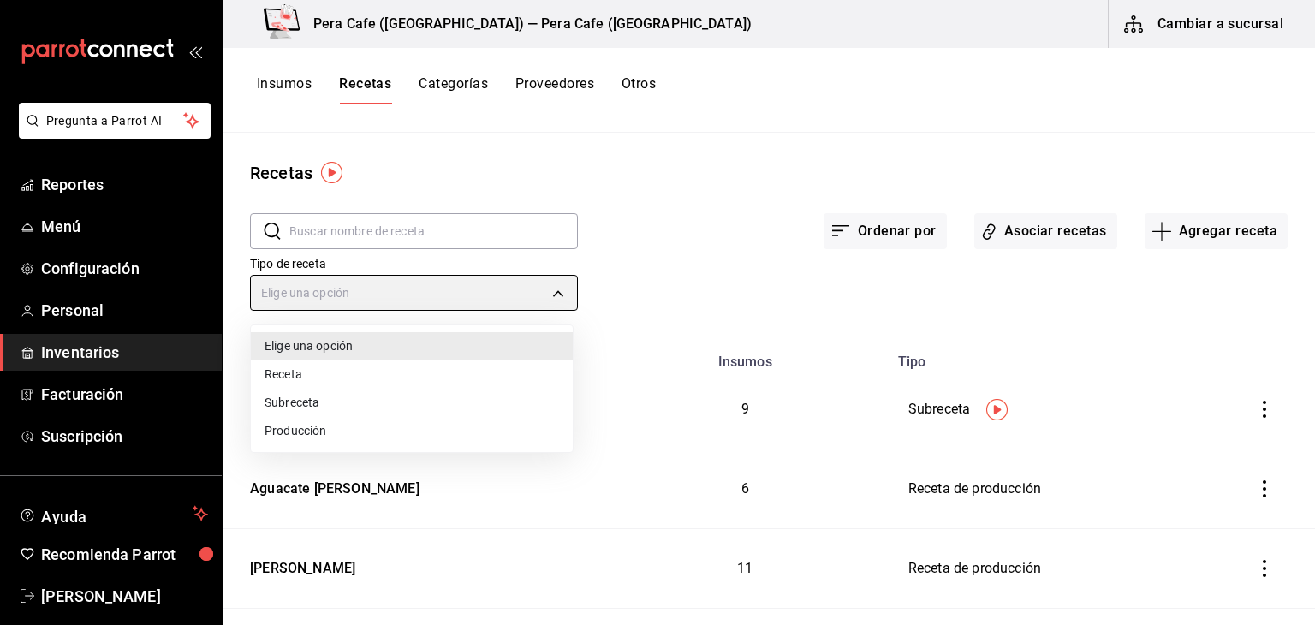
type input "SUBRECIPE"
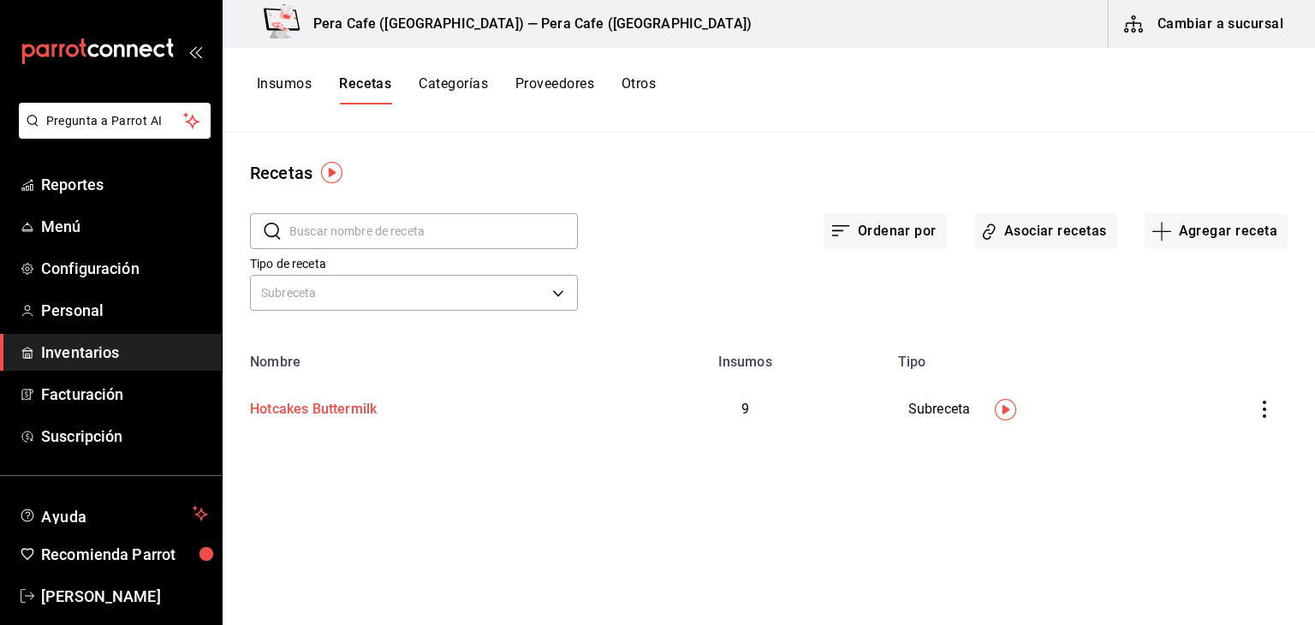
click at [490, 403] on div "Hotcakes Buttermilk" at bounding box center [412, 406] width 339 height 27
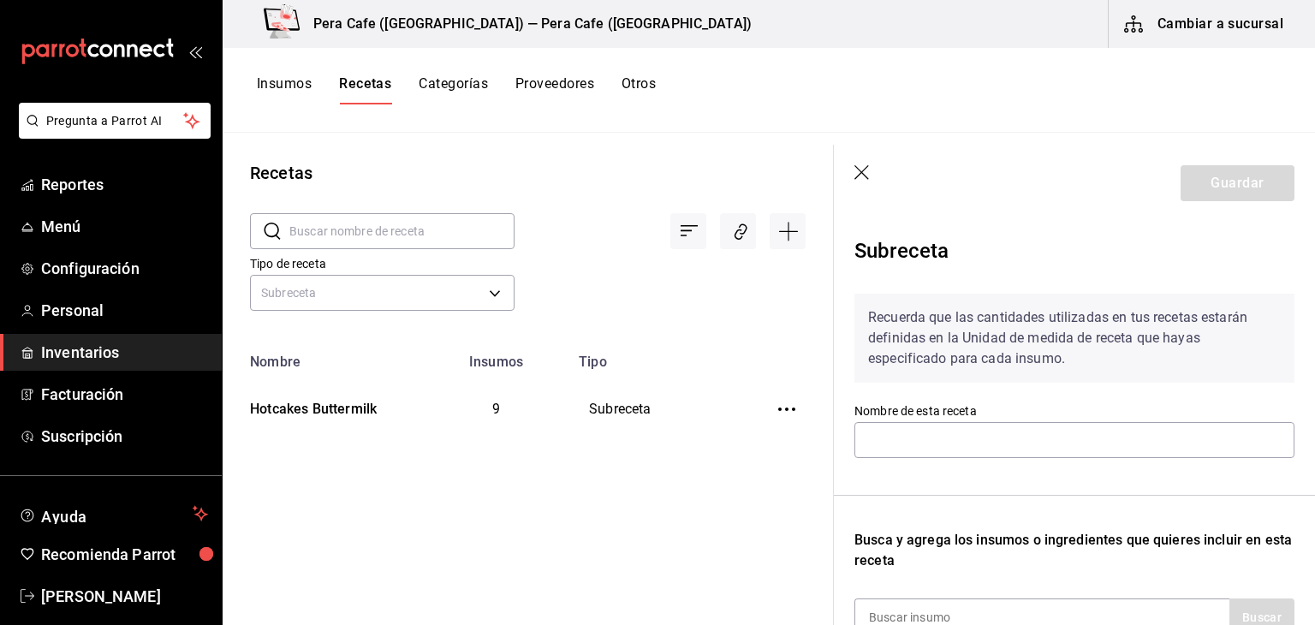
type input "Hotcakes Buttermilk"
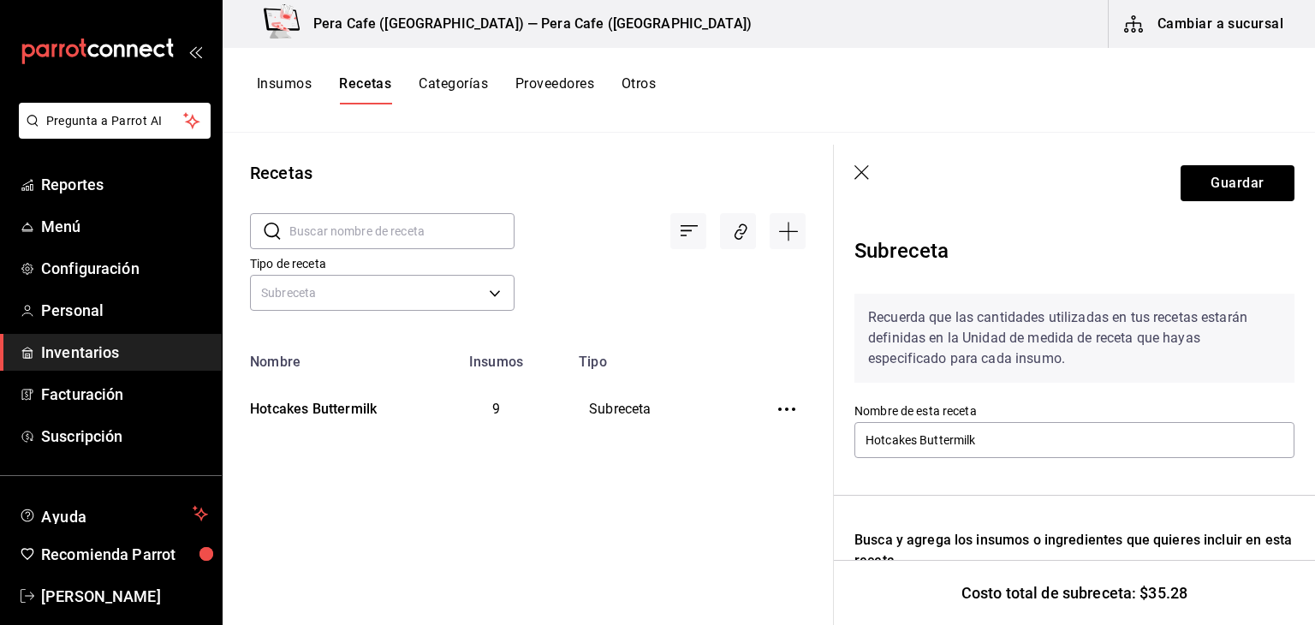
click at [860, 175] on icon "button" at bounding box center [862, 173] width 17 height 17
